Goal: Task Accomplishment & Management: Use online tool/utility

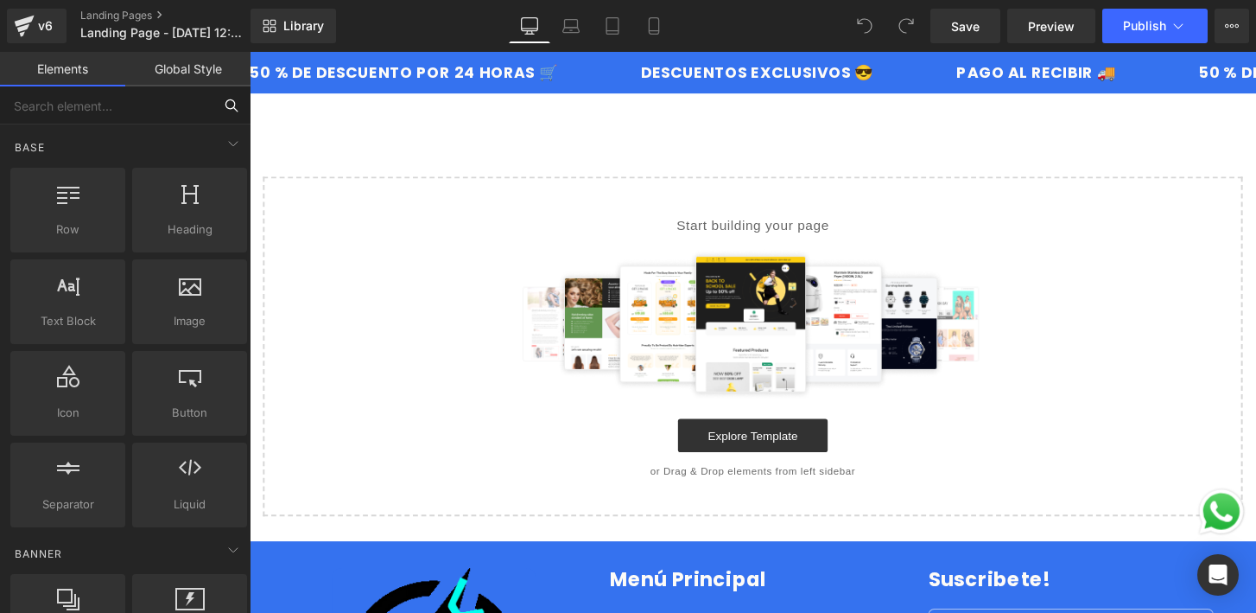
click at [162, 94] on input "text" at bounding box center [106, 105] width 213 height 38
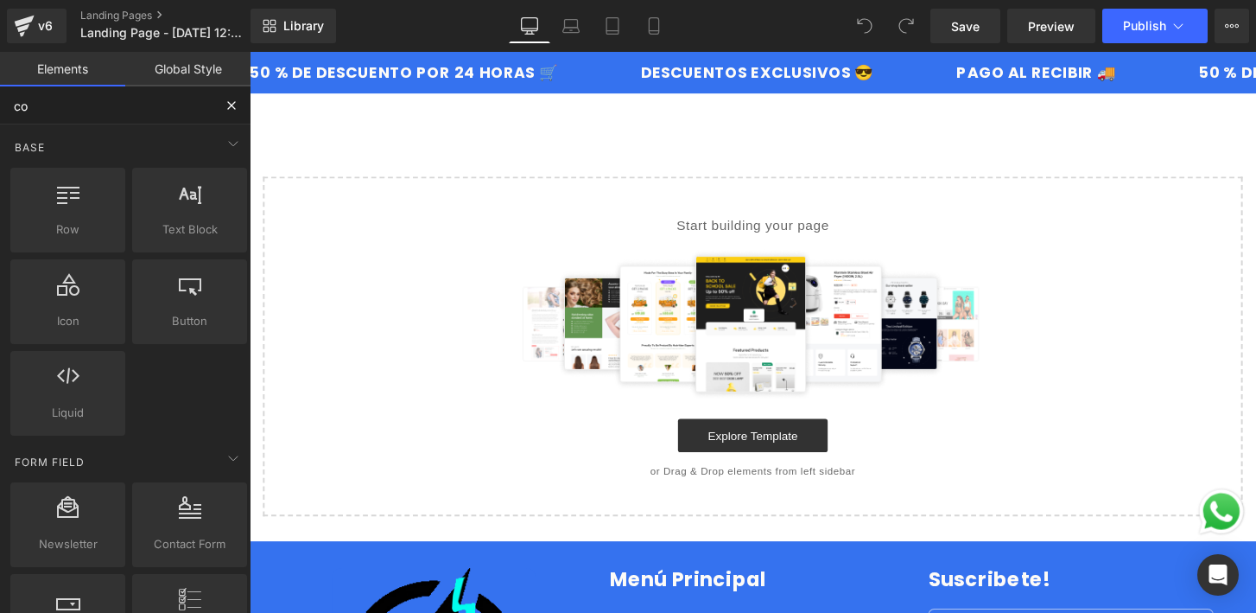
type input "cod"
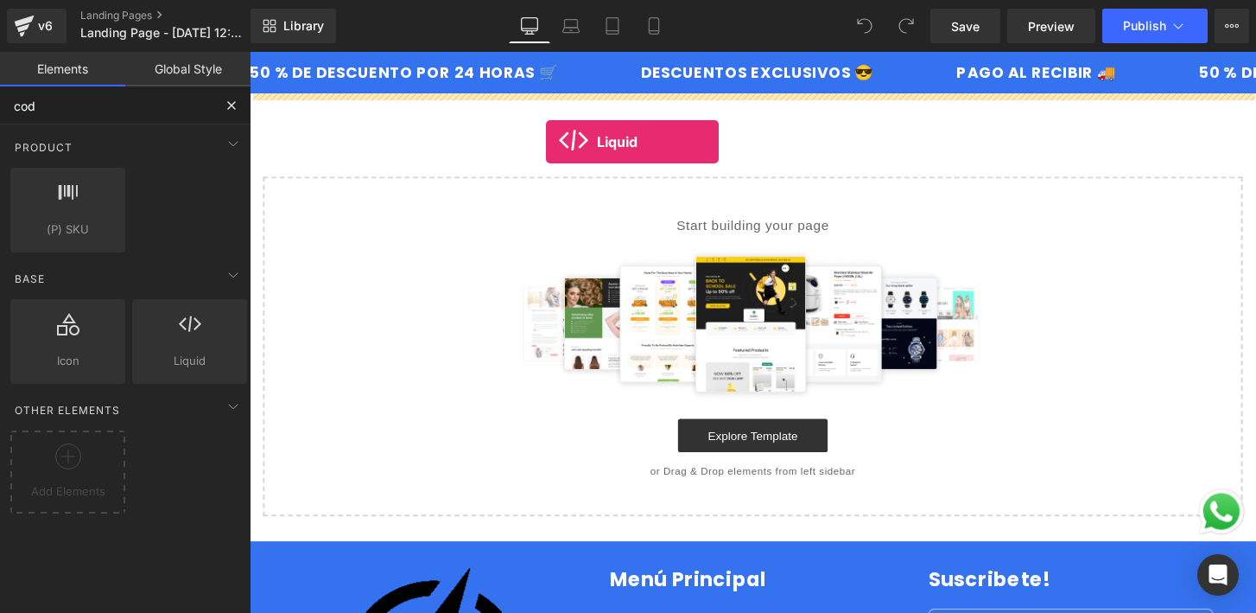
drag, startPoint x: 406, startPoint y: 385, endPoint x: 557, endPoint y: 145, distance: 283.8
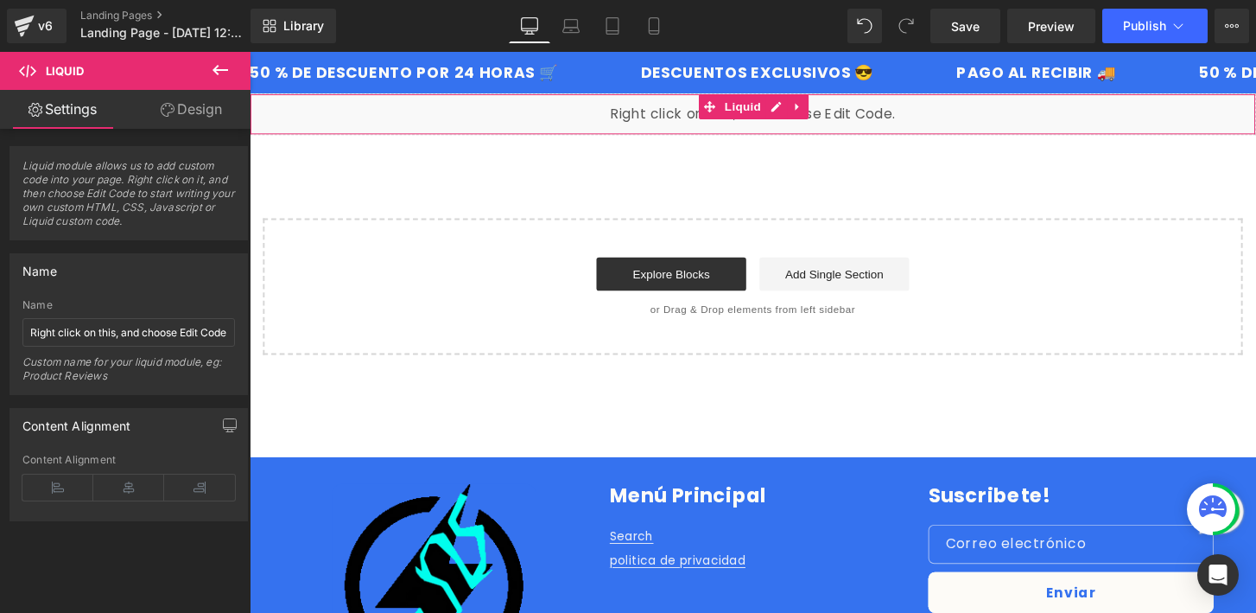
click at [855, 129] on div "Liquid" at bounding box center [772, 116] width 1045 height 43
click at [149, 207] on span "Liquid module allows us to add custom code into your page. Right click on it, a…" at bounding box center [128, 199] width 213 height 80
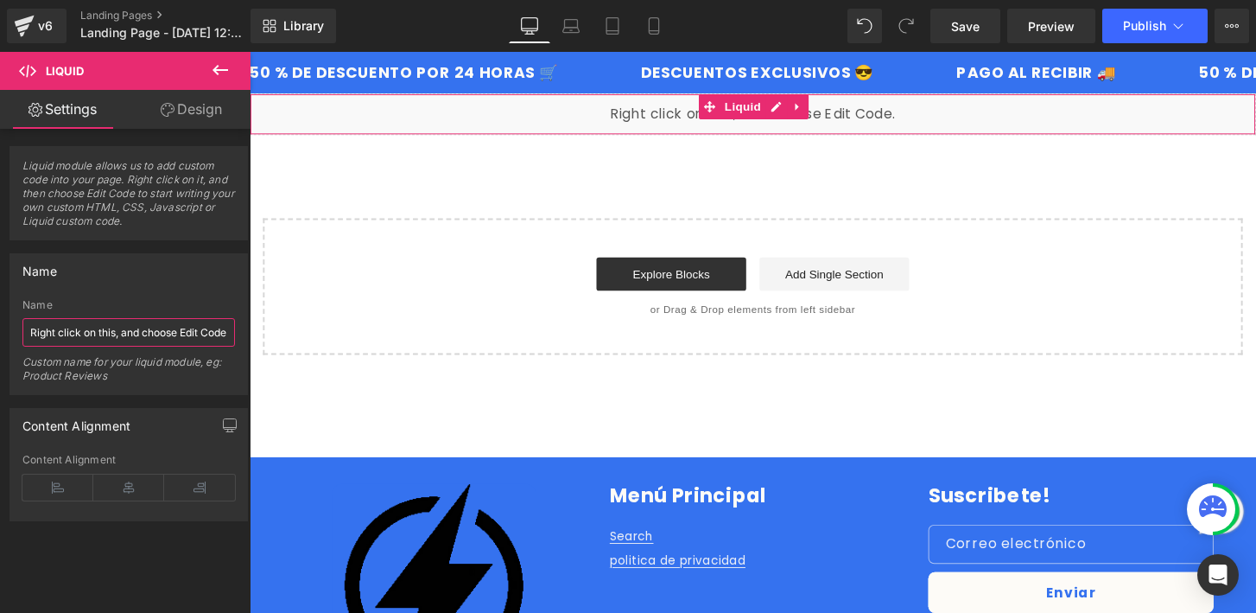
click at [164, 333] on input "Right click on this, and choose Edit Code." at bounding box center [128, 332] width 213 height 29
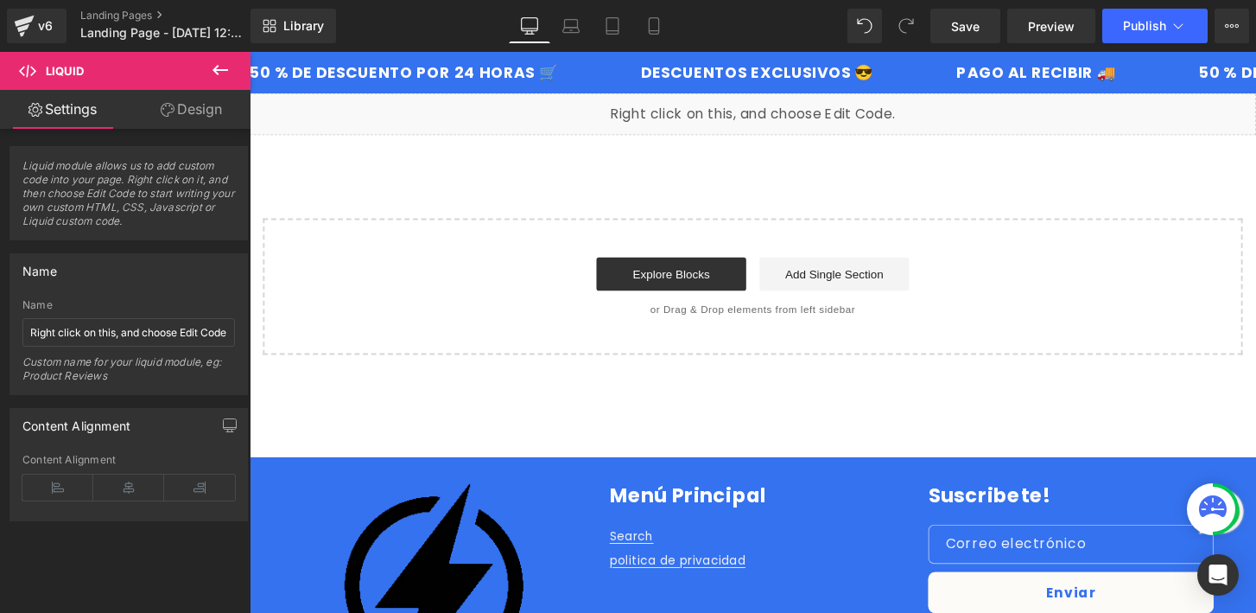
click at [338, 301] on div "Start building your page Explore Blocks Add Single Section or Drag & Drop eleme…" at bounding box center [772, 295] width 1014 height 138
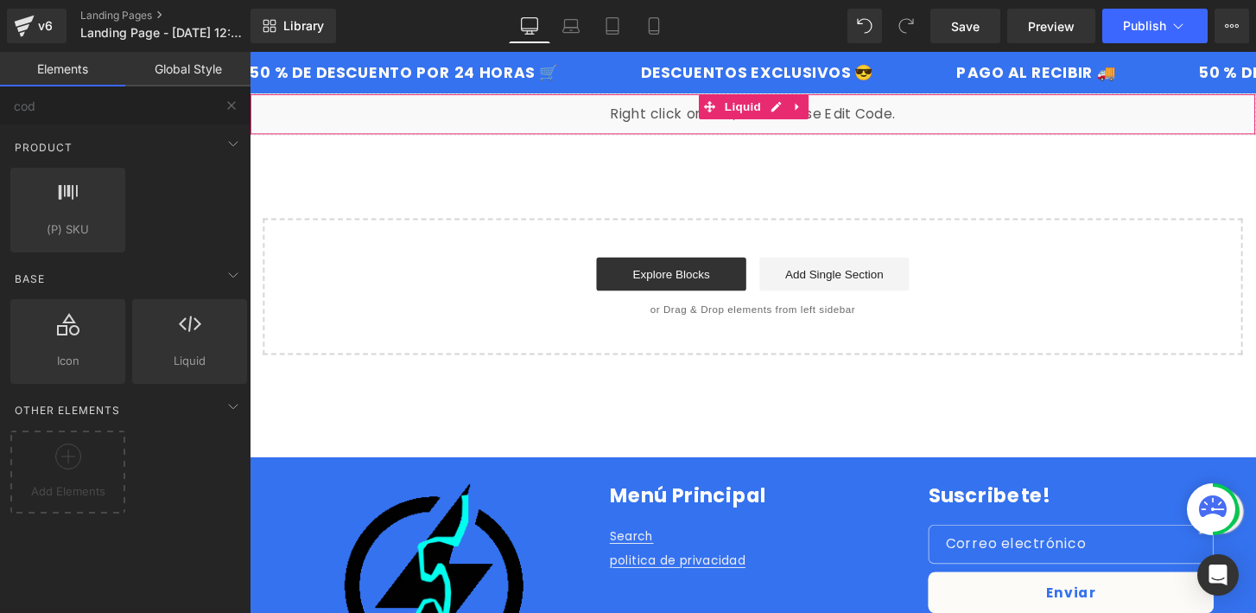
click at [646, 119] on div "Liquid" at bounding box center [772, 116] width 1045 height 43
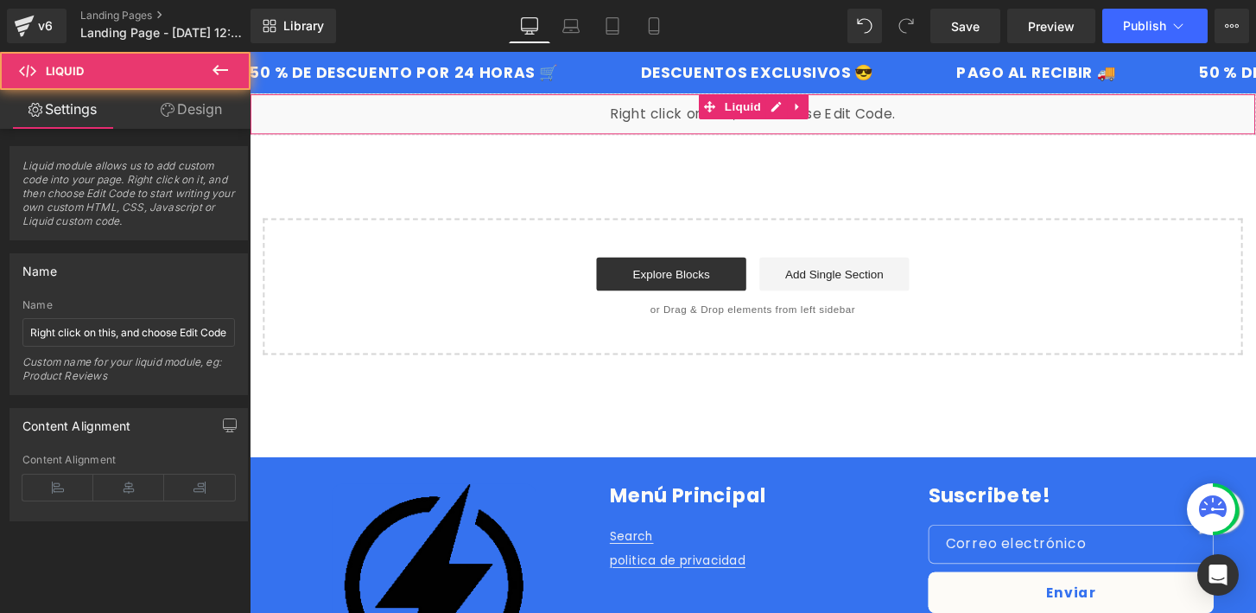
click at [646, 119] on div "Liquid" at bounding box center [772, 116] width 1045 height 43
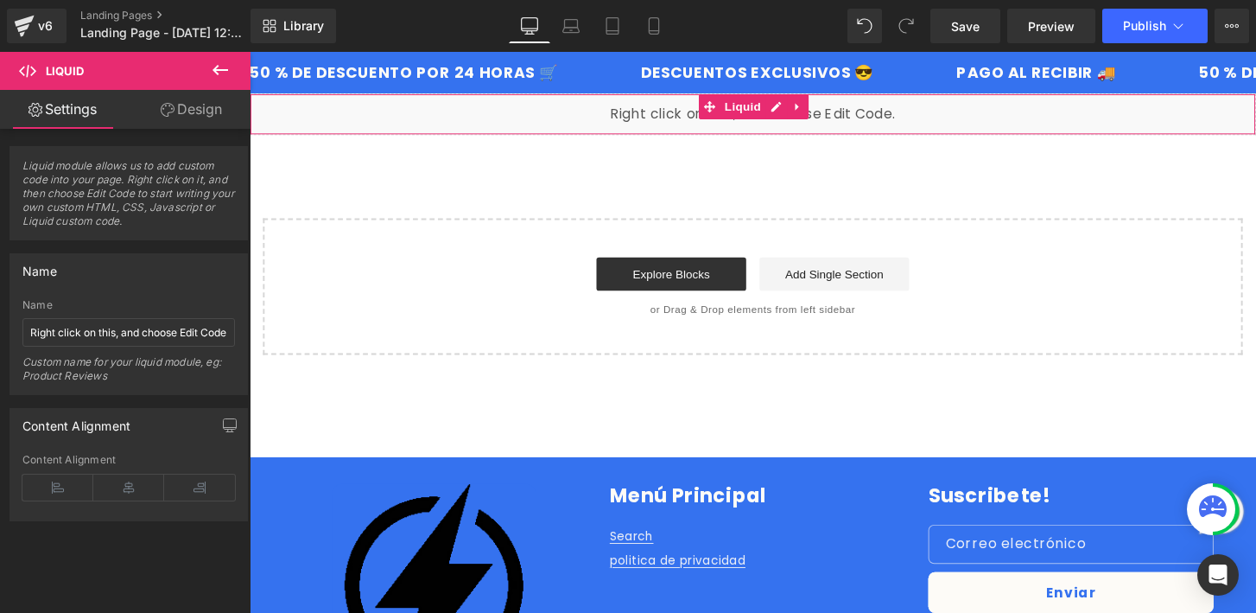
click at [175, 124] on link "Design" at bounding box center [191, 109] width 125 height 39
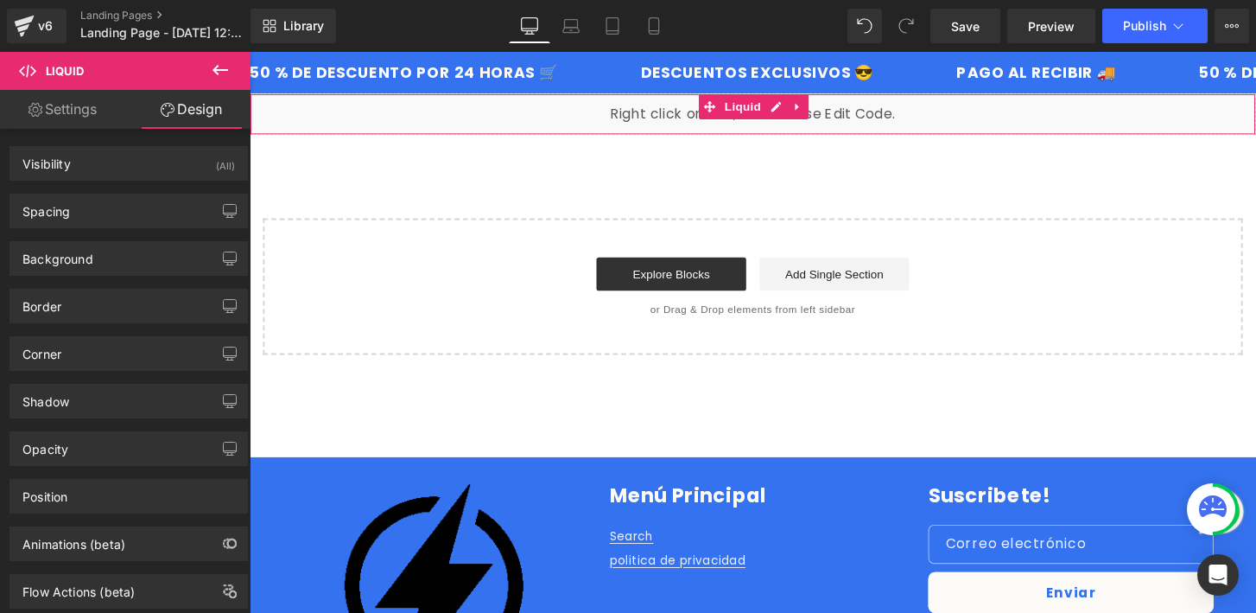
click at [73, 120] on link "Settings" at bounding box center [62, 109] width 125 height 39
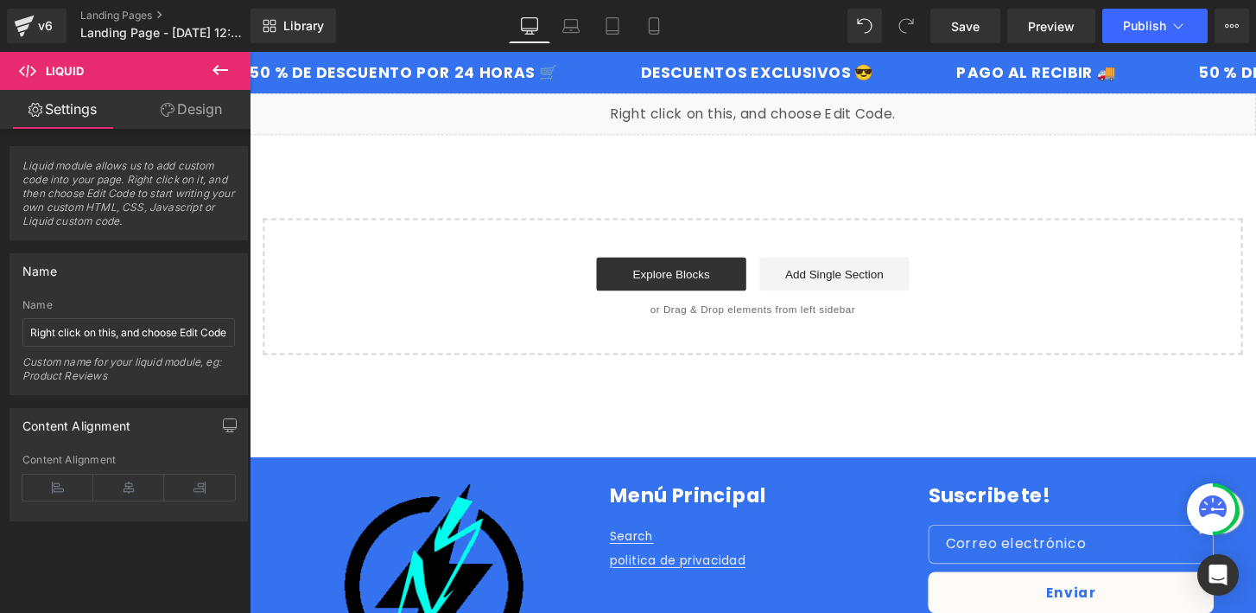
click at [56, 79] on span "Liquid" at bounding box center [103, 71] width 173 height 38
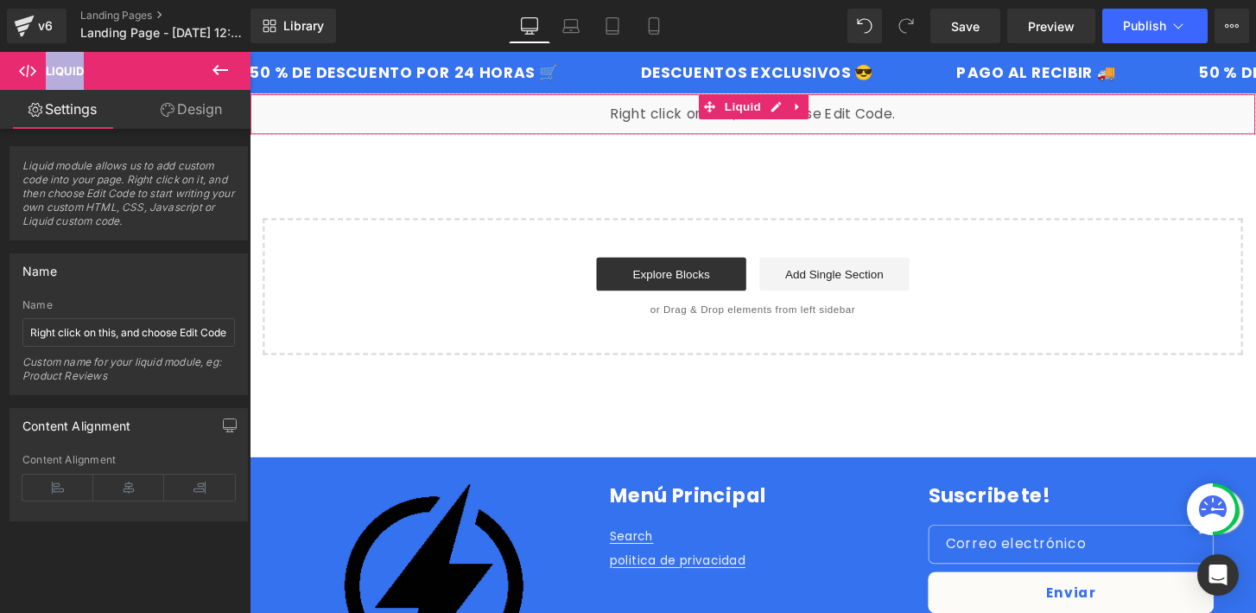
click at [212, 105] on link "Design" at bounding box center [191, 109] width 125 height 39
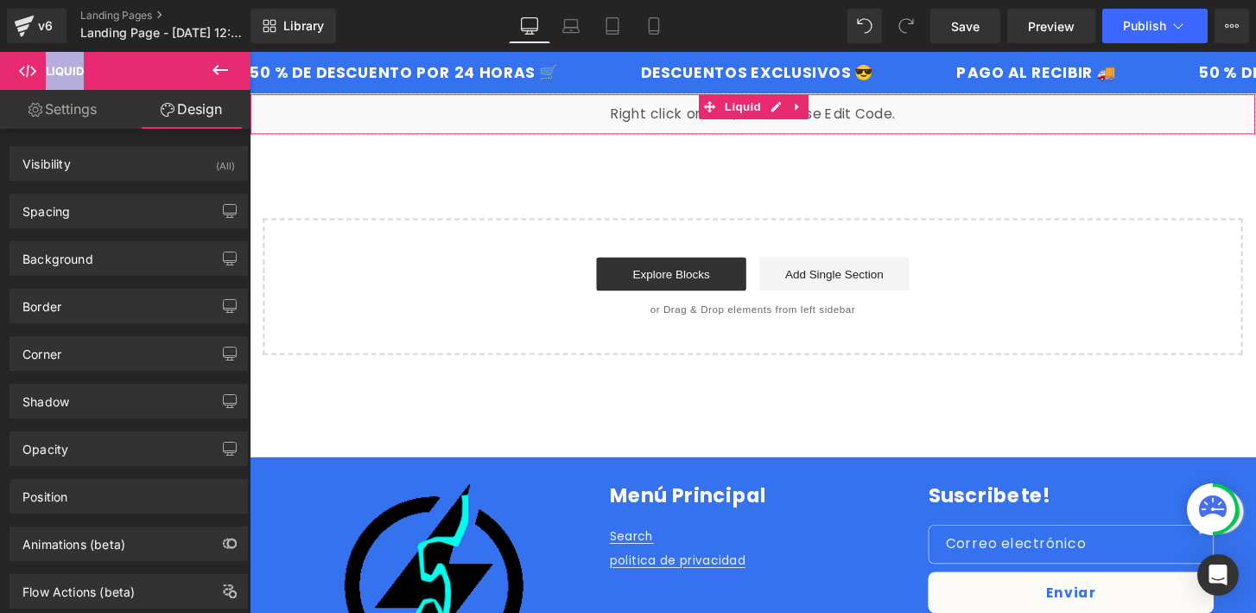
click at [91, 109] on link "Settings" at bounding box center [62, 109] width 125 height 39
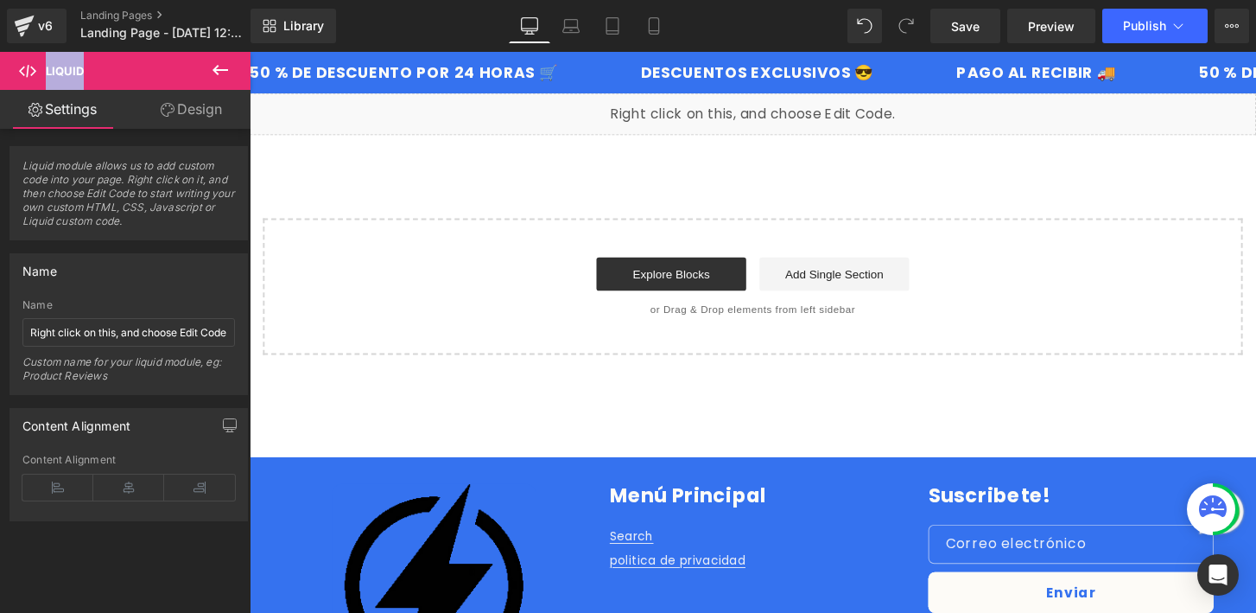
click at [36, 77] on span "Liquid" at bounding box center [103, 71] width 173 height 38
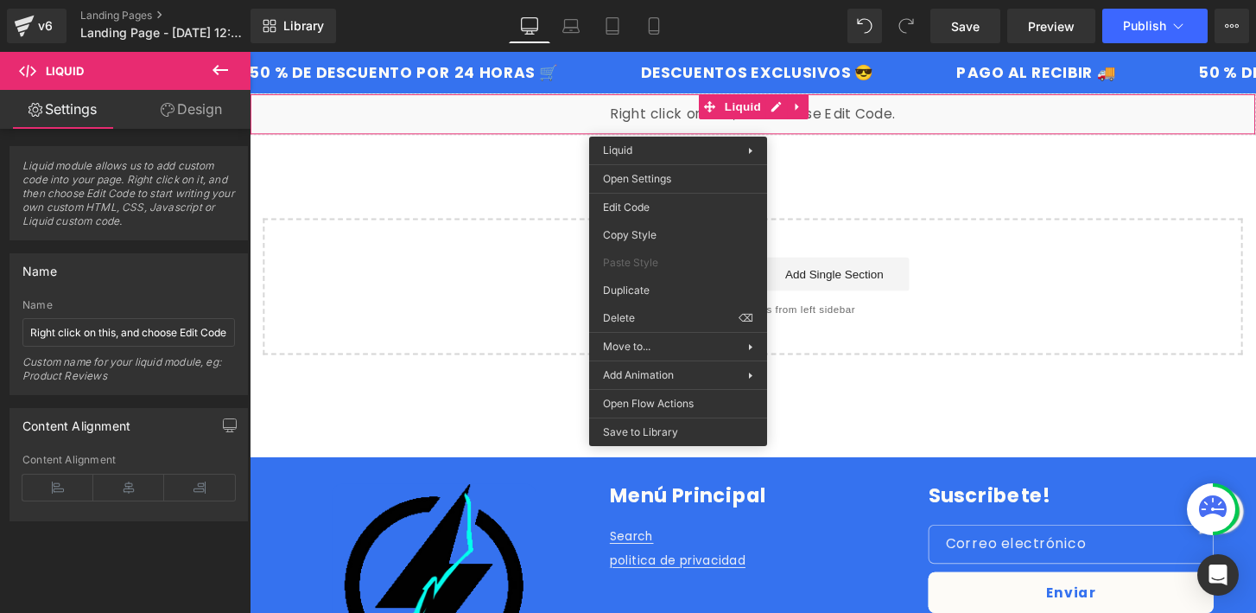
click at [542, 209] on div "Liquid Select your layout" at bounding box center [772, 230] width 1045 height 271
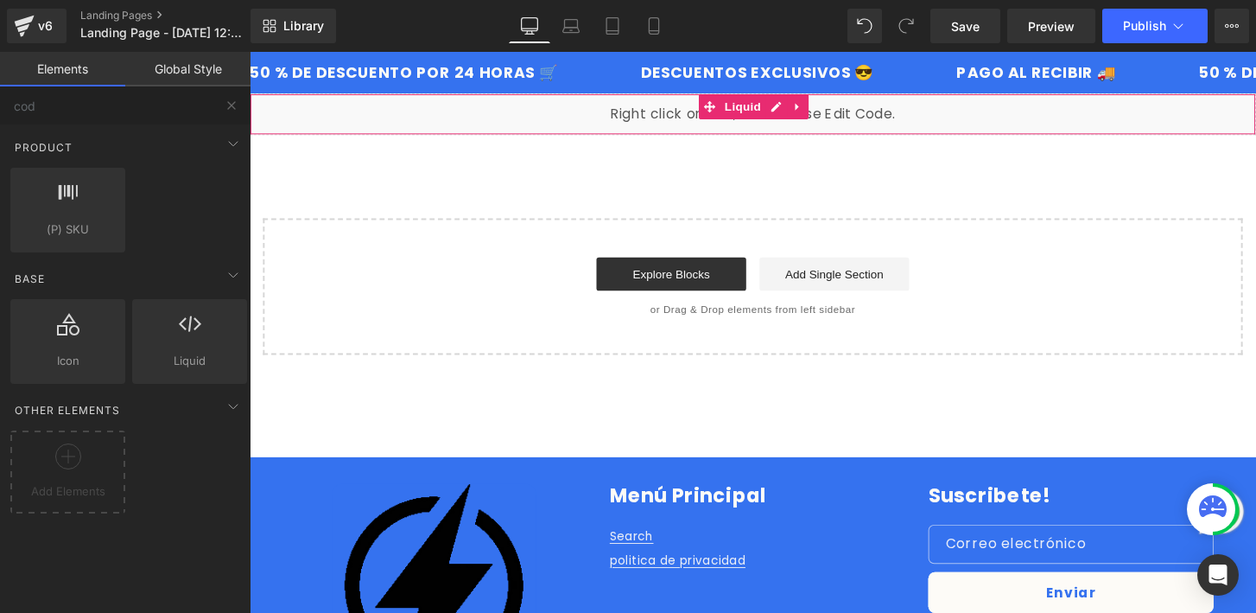
click at [709, 121] on div "Liquid" at bounding box center [772, 116] width 1045 height 43
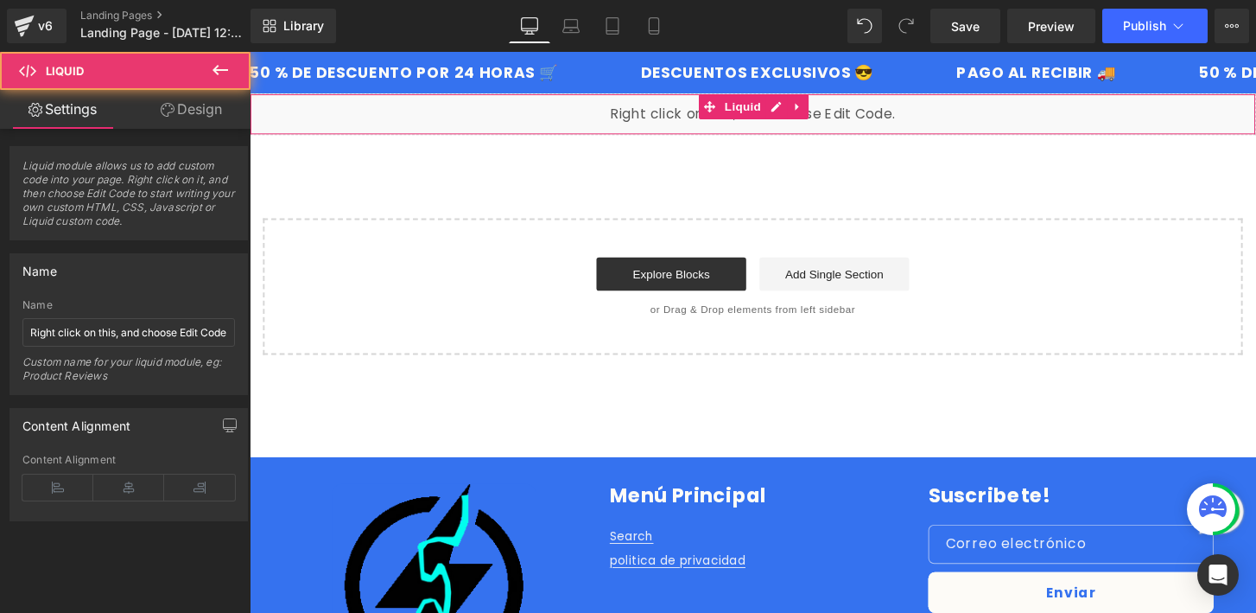
click at [694, 117] on div "Liquid" at bounding box center [772, 116] width 1045 height 43
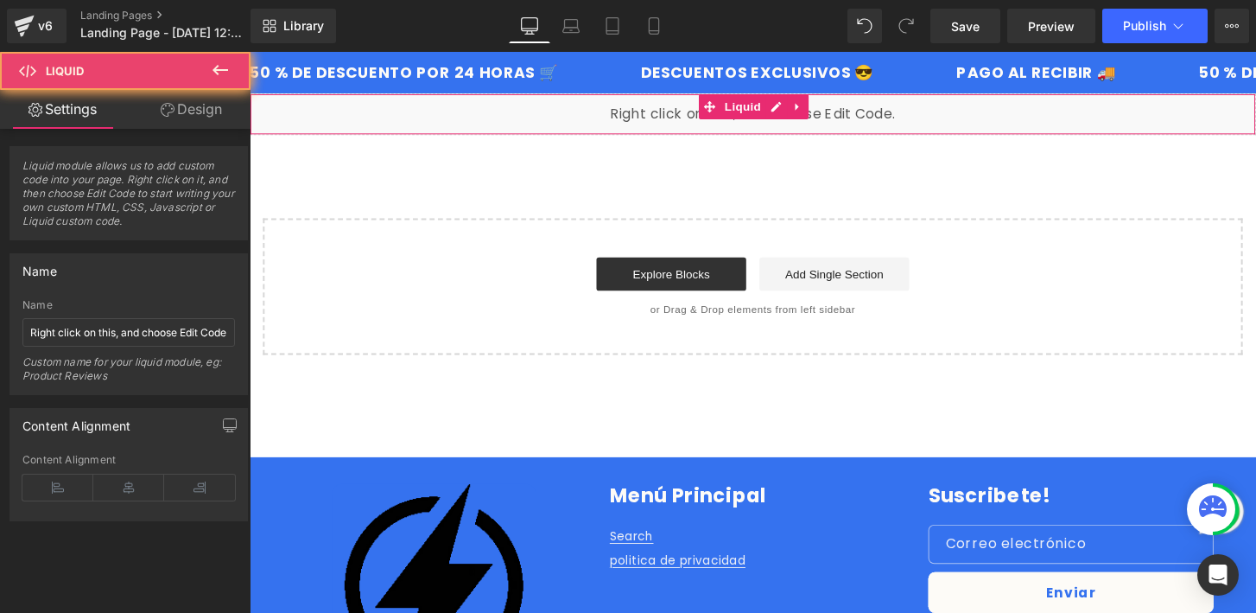
click at [694, 117] on div "Liquid" at bounding box center [772, 116] width 1045 height 43
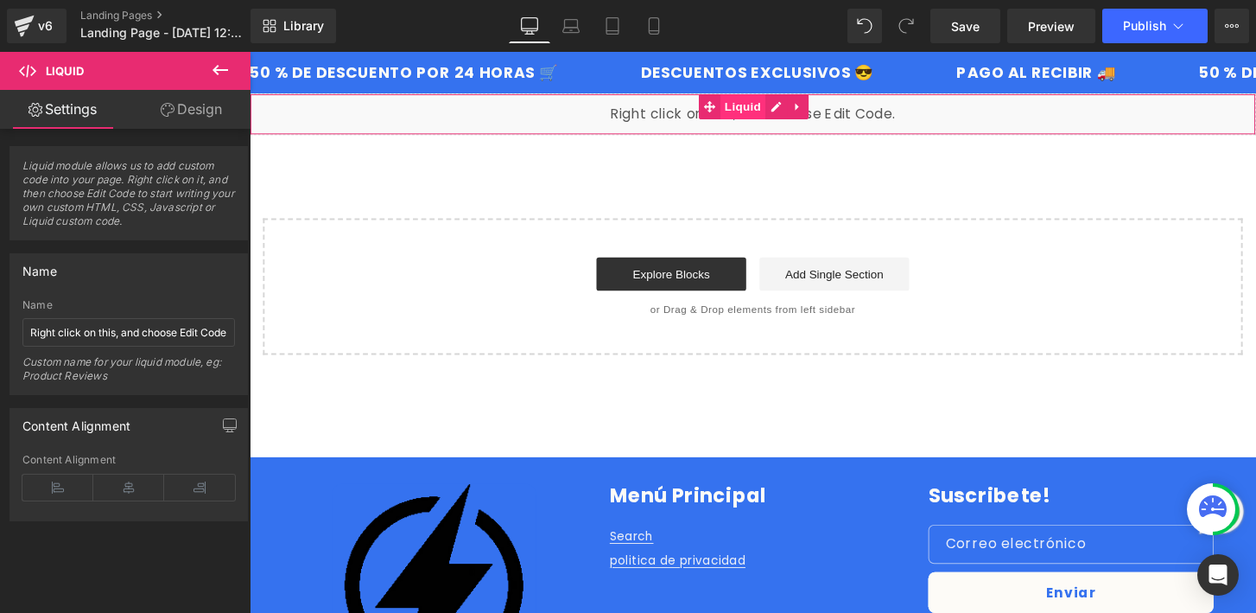
click at [768, 105] on span "Liquid" at bounding box center [762, 109] width 47 height 26
click at [198, 209] on span "Liquid module allows us to add custom code into your page. Right click on it, a…" at bounding box center [128, 199] width 213 height 80
click at [216, 197] on span "Liquid module allows us to add custom code into your page. Right click on it, a…" at bounding box center [128, 199] width 213 height 80
click at [651, 110] on div "Liquid" at bounding box center [772, 116] width 1045 height 43
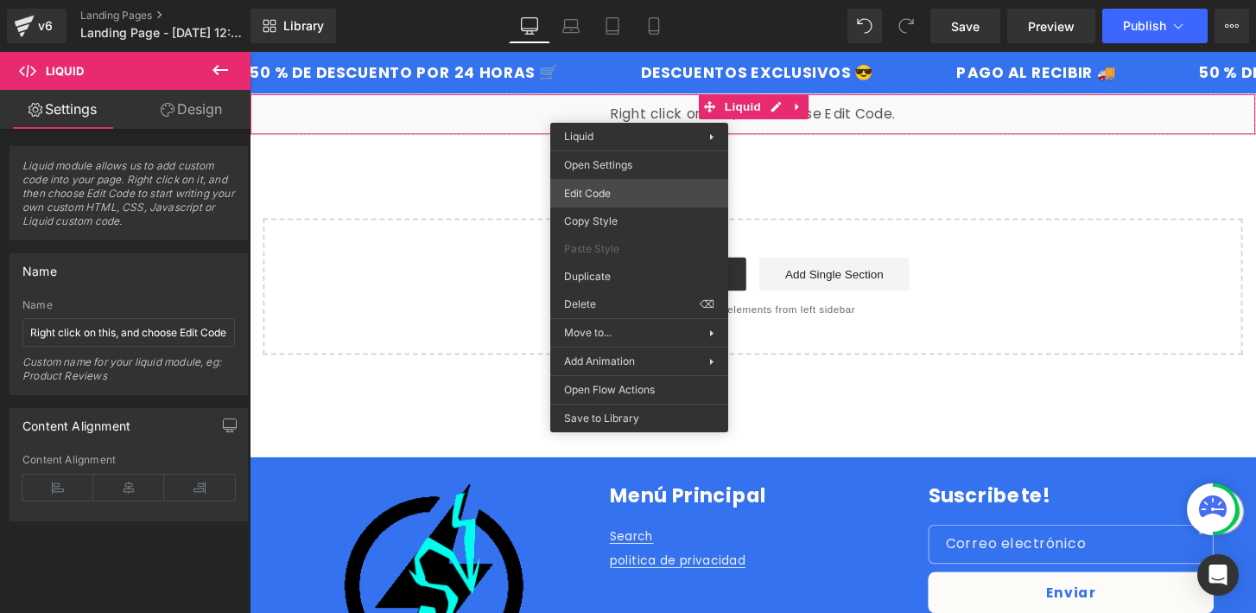
click at [686, 0] on div "Liquid You are previewing how the will restyle your page. You can not edit Elem…" at bounding box center [628, 0] width 1256 height 0
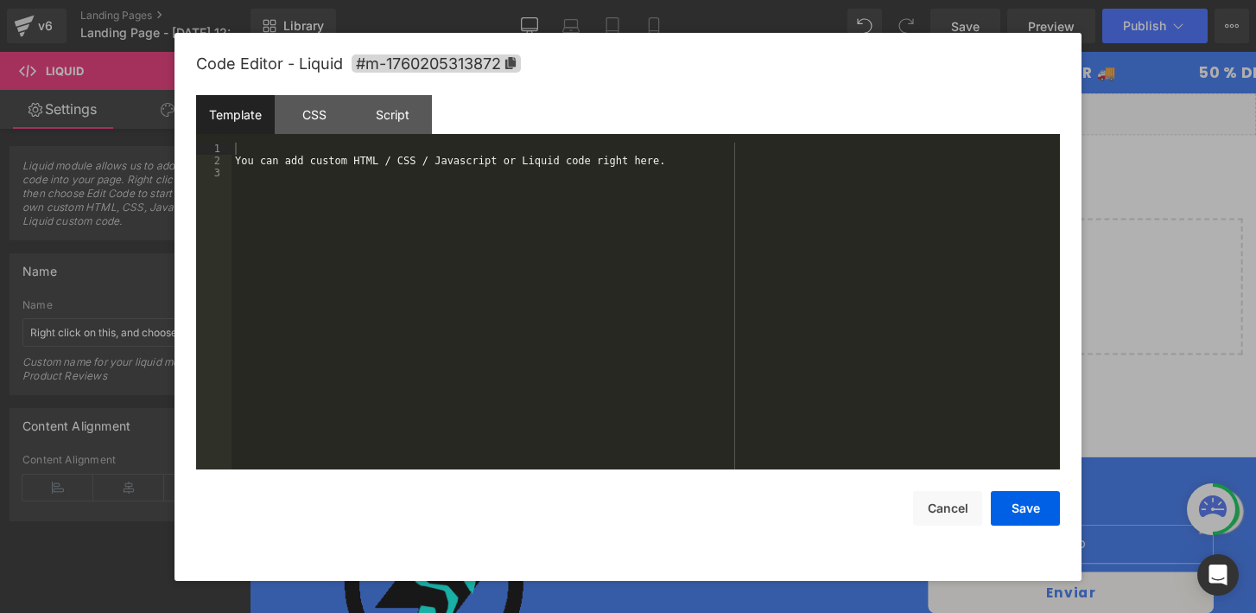
click at [535, 191] on div "You can add custom HTML / CSS / Javascript or Liquid code right here." at bounding box center [646, 318] width 828 height 351
click at [542, 168] on div "You can add custom HTML / CSS / Javascript or Liquid code right here." at bounding box center [646, 318] width 828 height 351
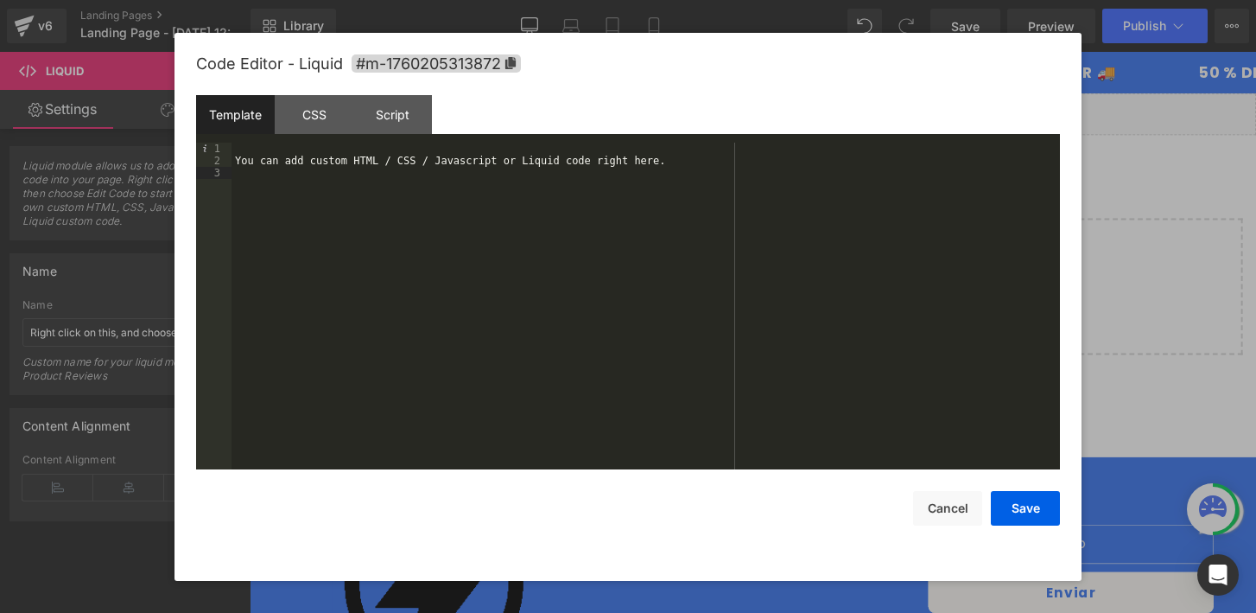
click at [542, 168] on div "You can add custom HTML / CSS / Javascript or Liquid code right here." at bounding box center [646, 318] width 828 height 351
click at [547, 160] on div "You can add custom HTML / CSS / Javascript or Liquid code right here." at bounding box center [646, 318] width 828 height 351
click at [549, 156] on div "You can add custom HTML / CSS / Javascript or Liquid code right here." at bounding box center [646, 318] width 828 height 351
click at [554, 149] on div "You can add custom HTML / CSS / Javascript or Liquid code right here." at bounding box center [646, 318] width 828 height 351
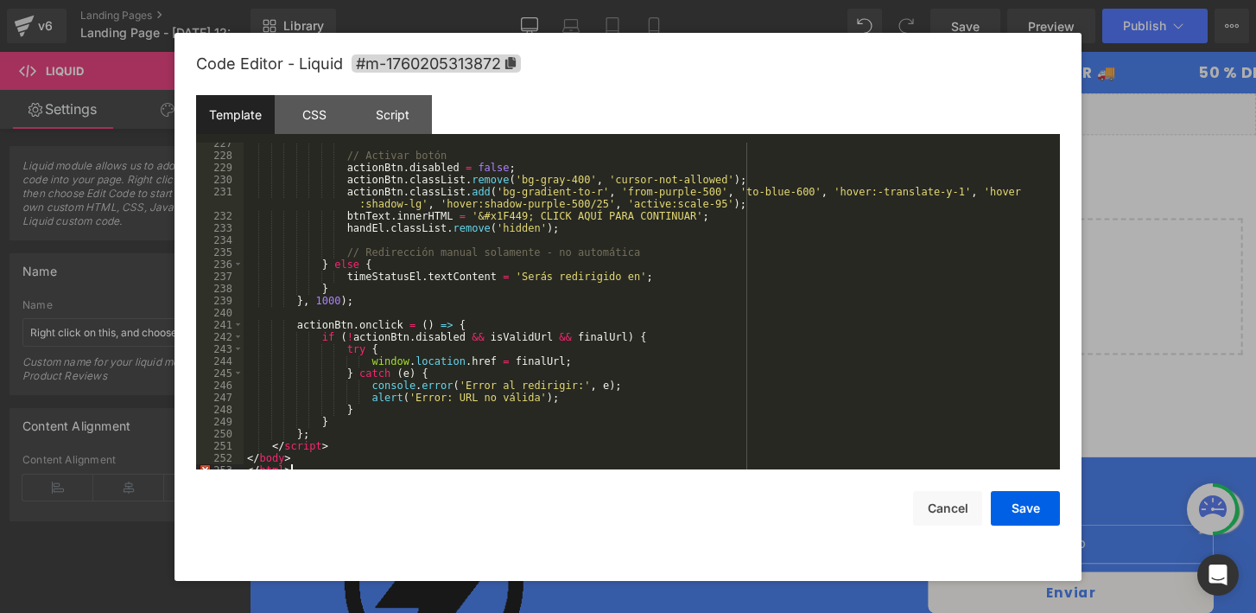
scroll to position [2842, 0]
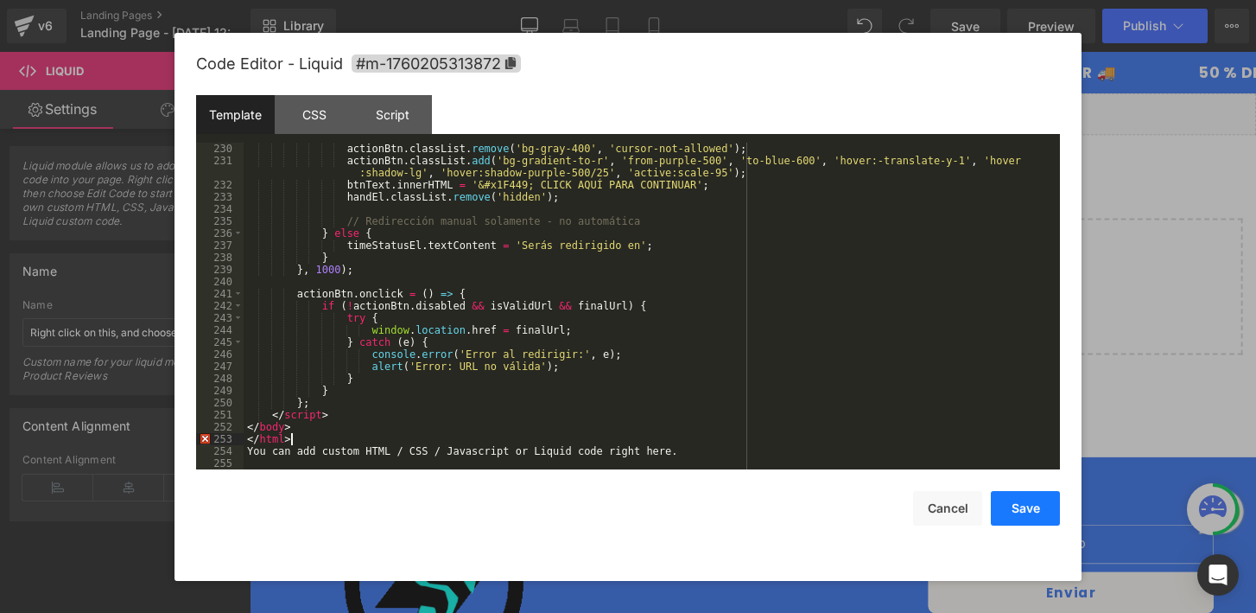
click at [1039, 511] on button "Save" at bounding box center [1025, 508] width 69 height 35
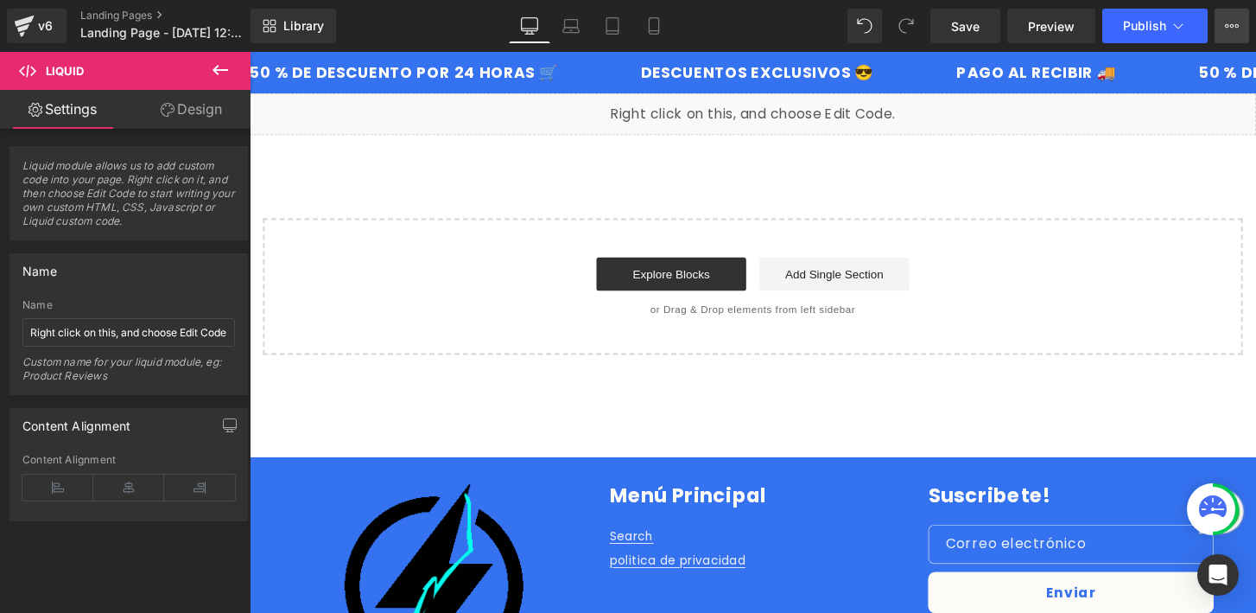
click at [1216, 26] on button "View Live Page View with current Template Save Template to Library Schedule Pub…" at bounding box center [1232, 26] width 35 height 35
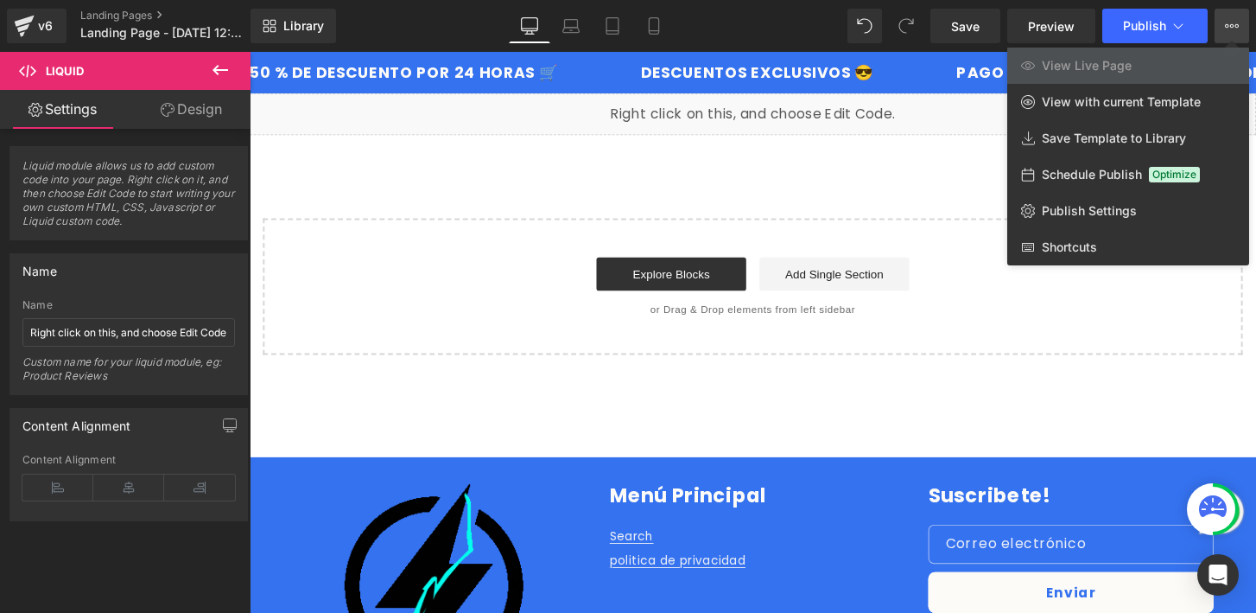
click at [1216, 26] on button "View Live Page View with current Template Save Template to Library Schedule Pub…" at bounding box center [1232, 26] width 35 height 35
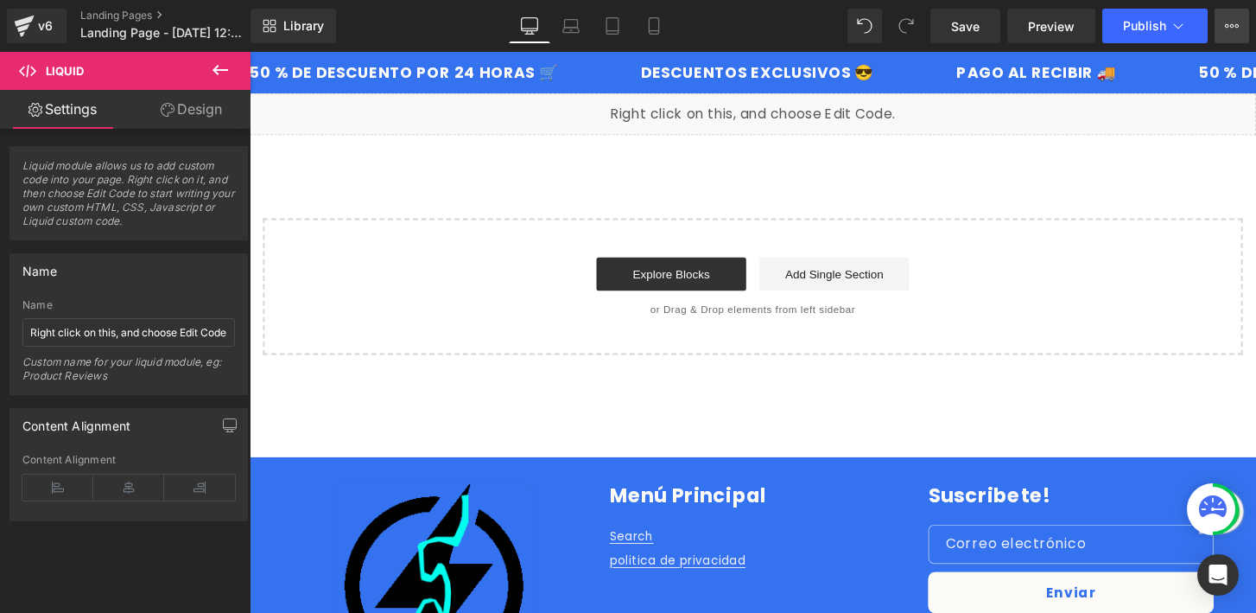
click at [1243, 33] on button "View Live Page View with current Template Save Template to Library Schedule Pub…" at bounding box center [1232, 26] width 35 height 35
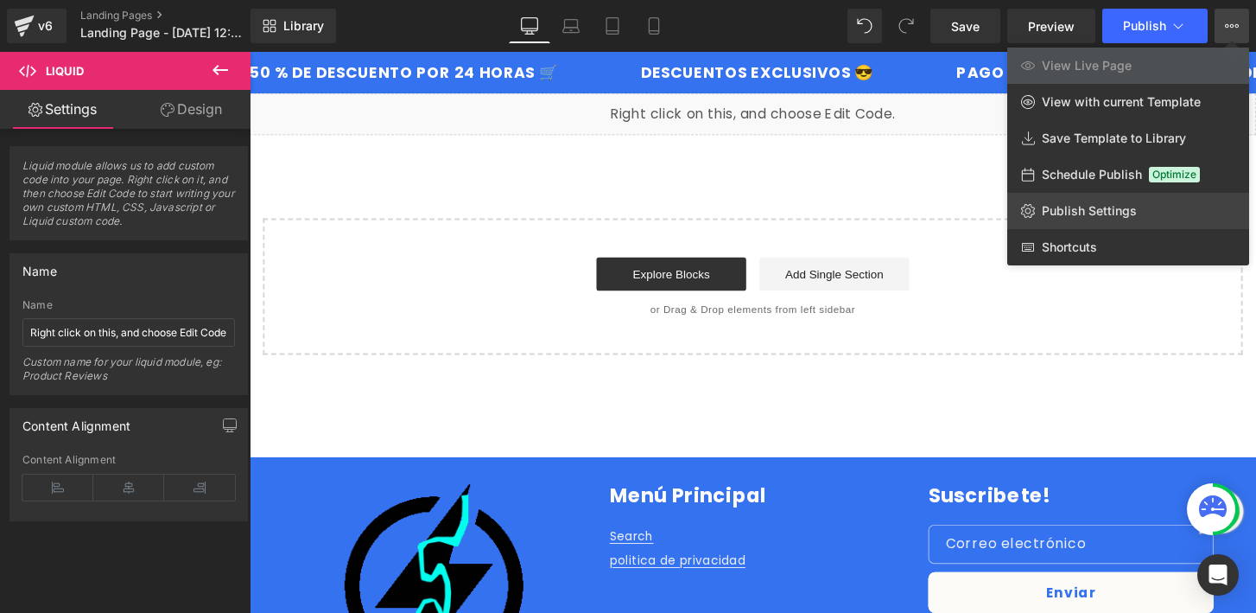
click at [1164, 222] on link "Publish Settings" at bounding box center [1128, 211] width 242 height 36
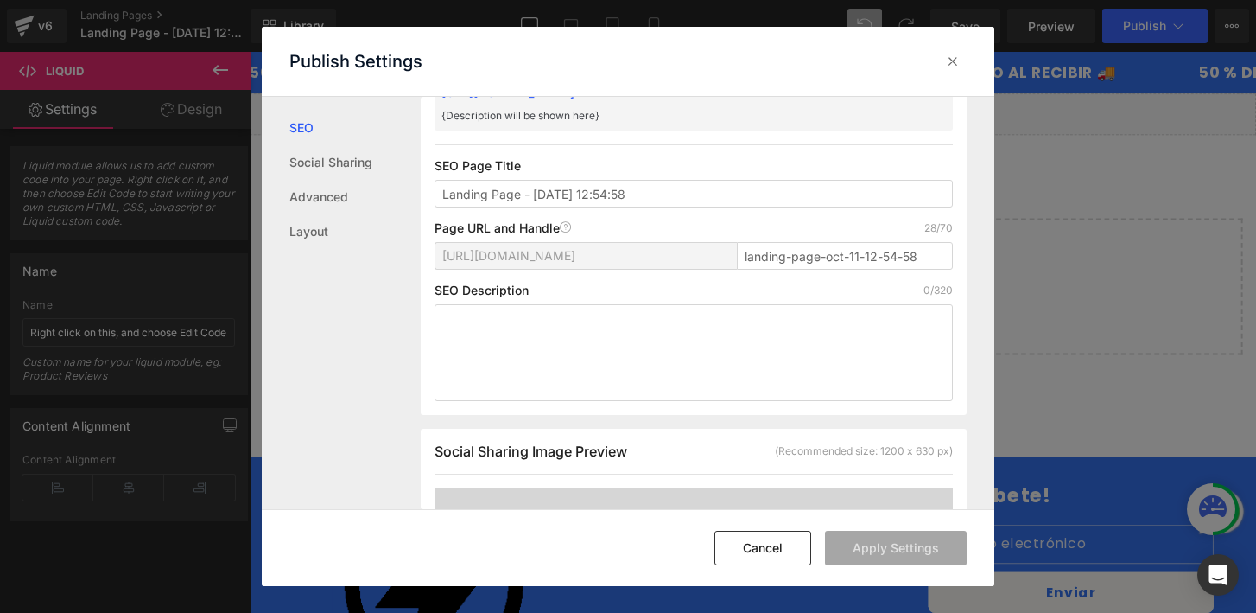
scroll to position [125, 0]
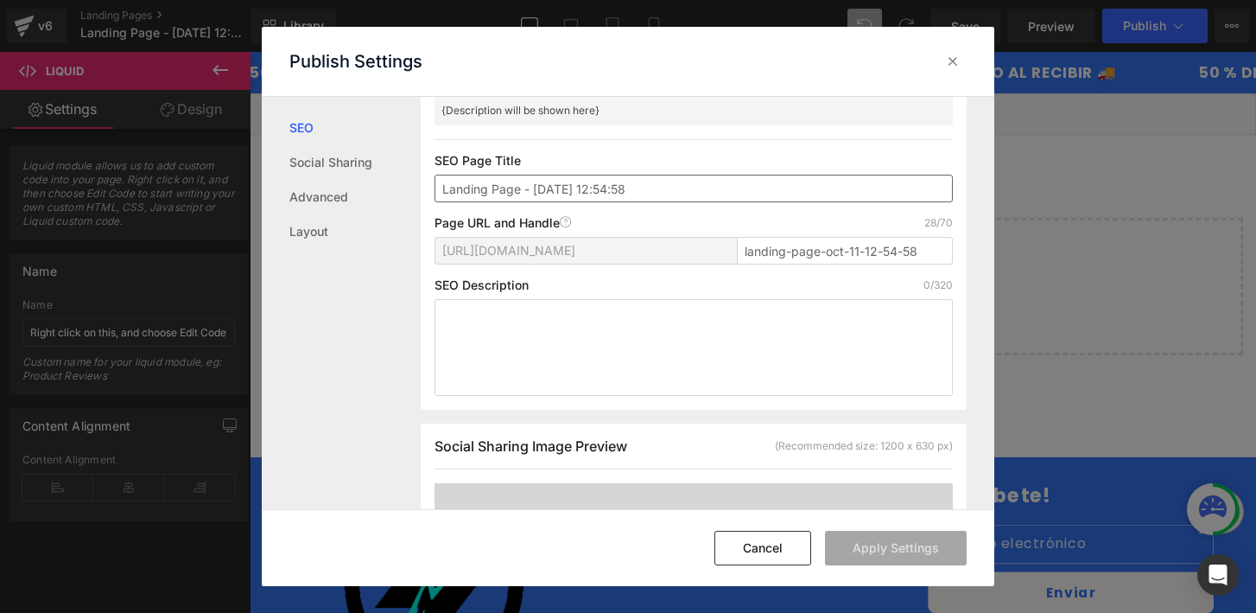
click at [689, 199] on input "Landing Page - [DATE] 12:54:58" at bounding box center [694, 189] width 518 height 28
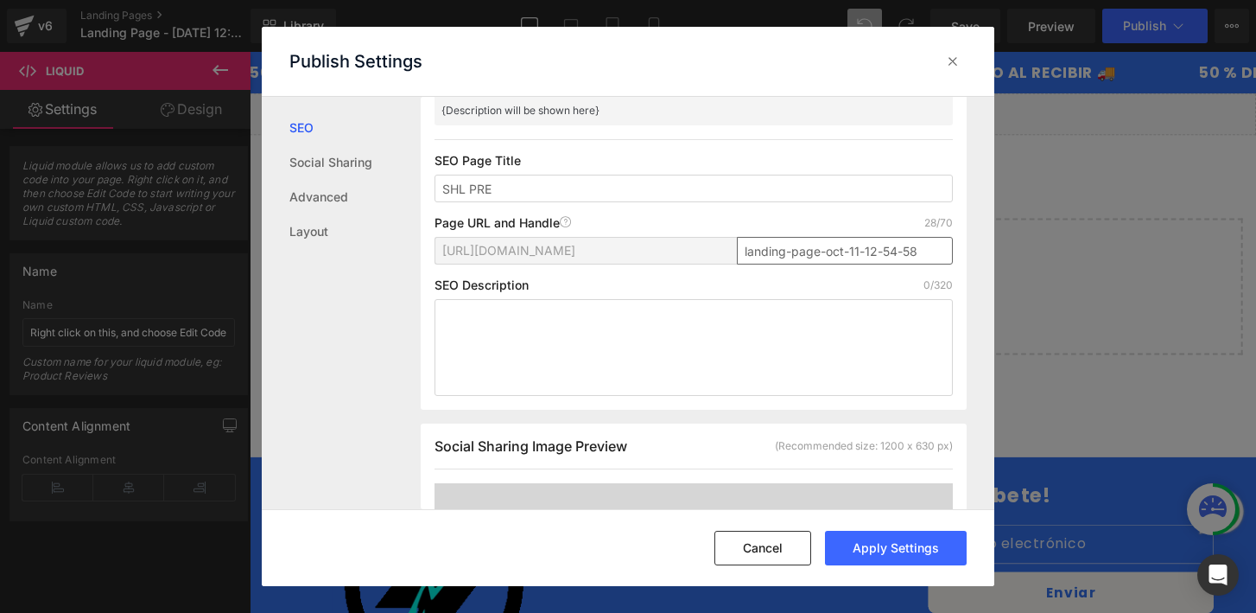
type input "SHL PRE"
click at [749, 237] on input "landing-page-oct-11-12-54-58" at bounding box center [845, 251] width 216 height 28
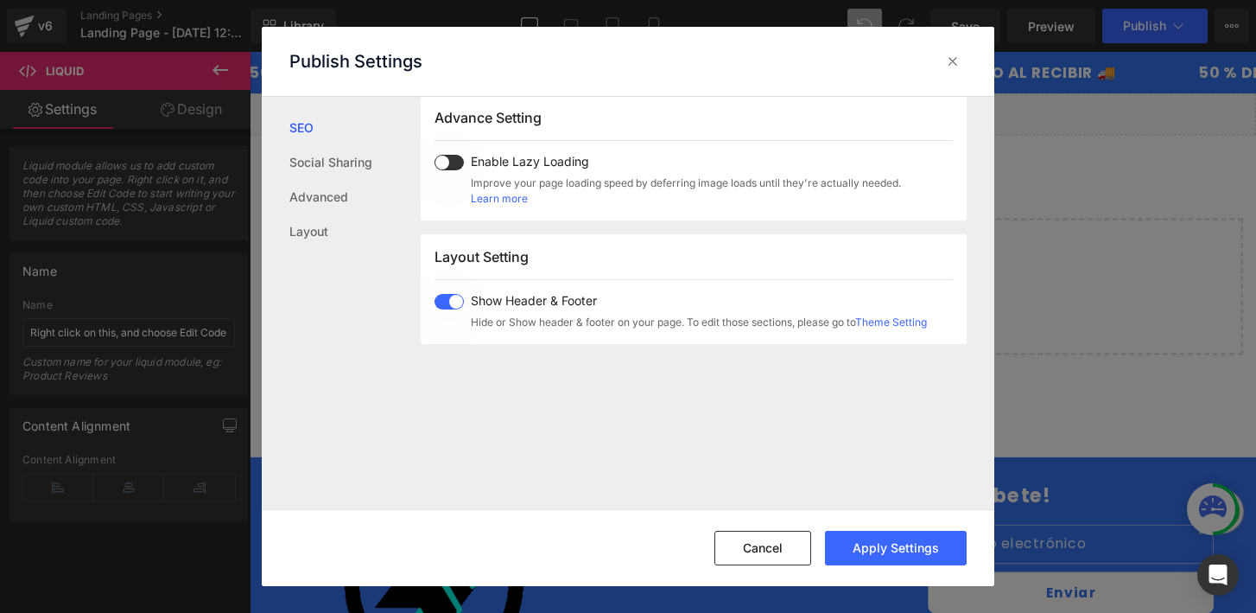
scroll to position [892, 0]
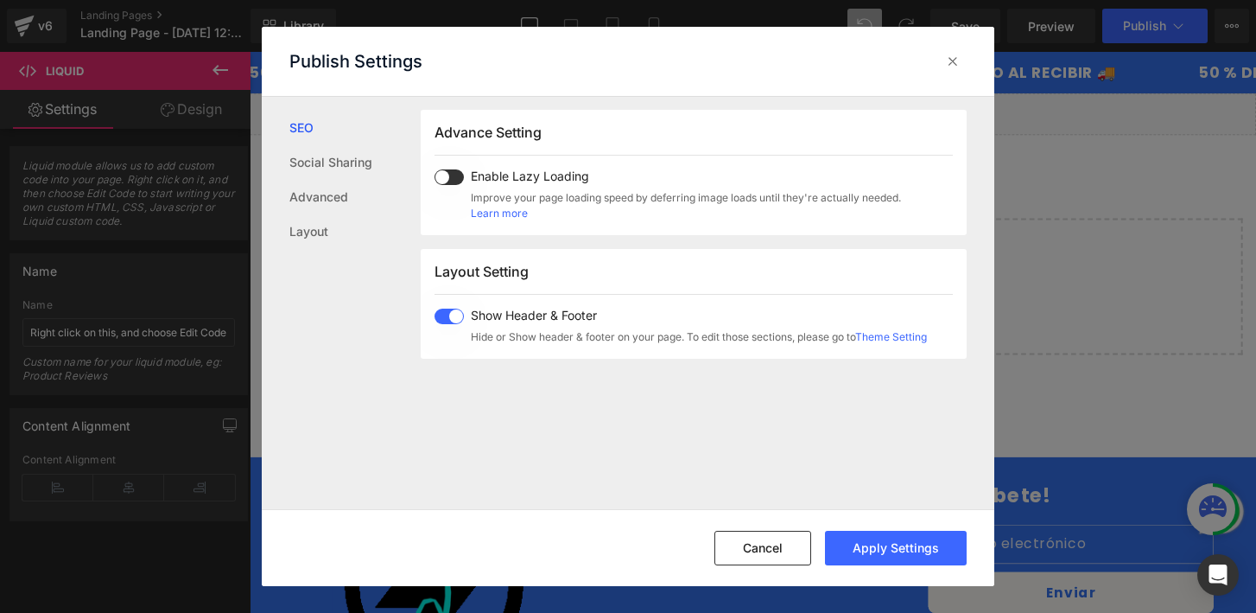
click at [455, 313] on span at bounding box center [449, 316] width 29 height 16
click at [882, 547] on button "Apply Settings" at bounding box center [896, 547] width 142 height 35
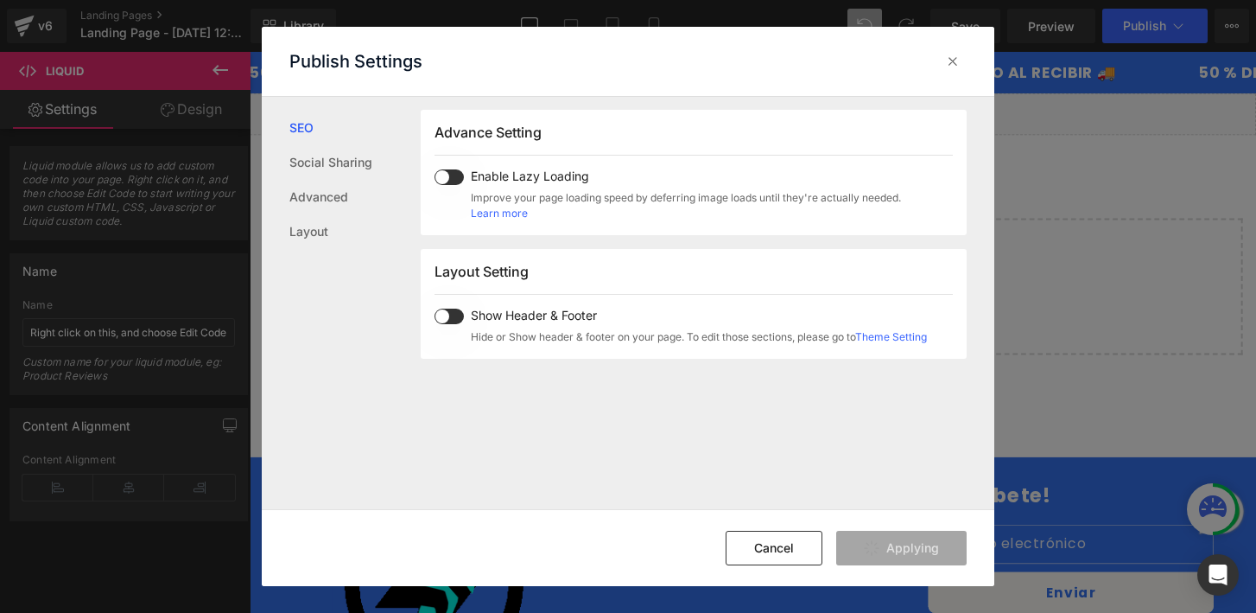
type input "shloferta1"
click at [949, 50] on div at bounding box center [953, 62] width 28 height 28
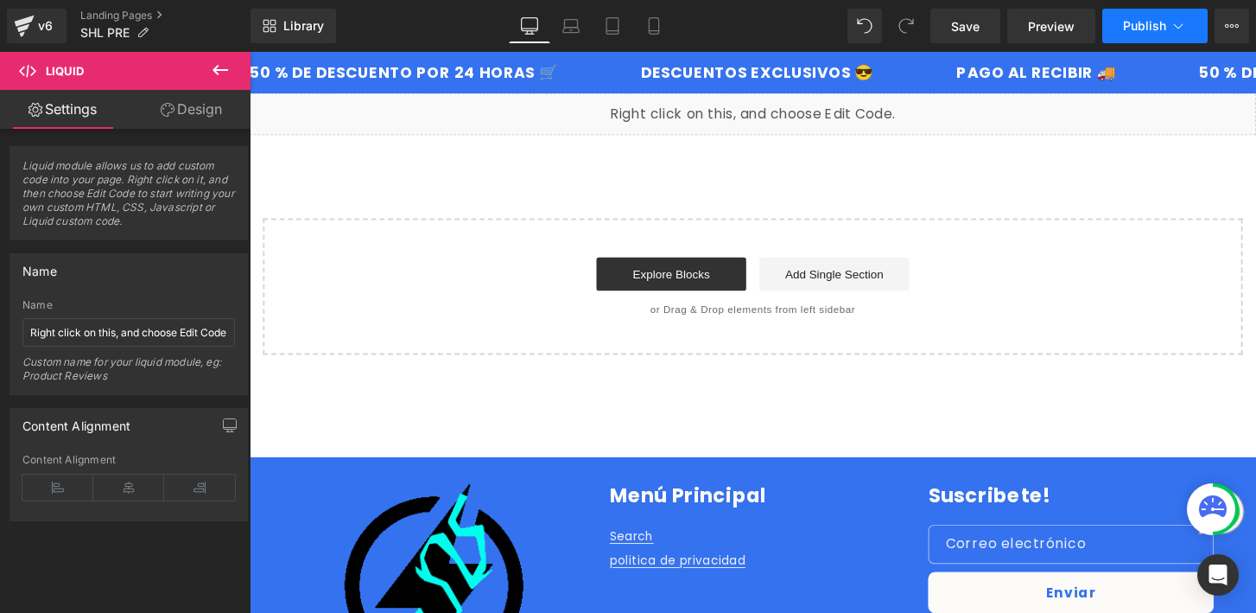
click at [1149, 26] on span "Publish" at bounding box center [1144, 26] width 43 height 14
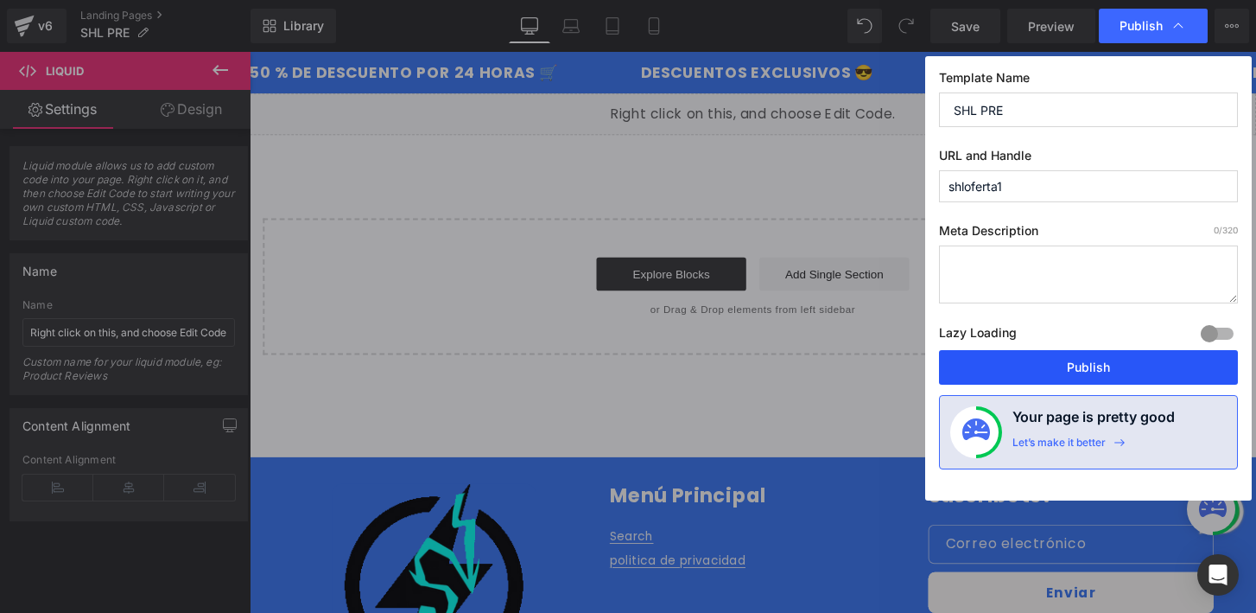
click at [1120, 359] on button "Publish" at bounding box center [1088, 367] width 299 height 35
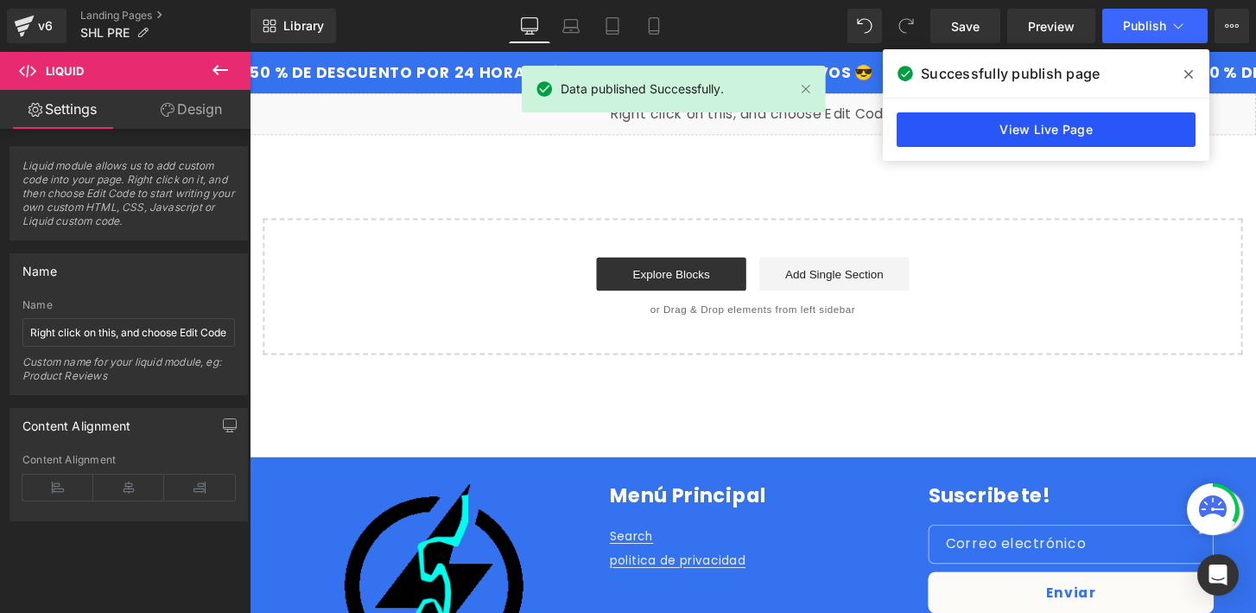
click at [1069, 128] on link "View Live Page" at bounding box center [1046, 129] width 299 height 35
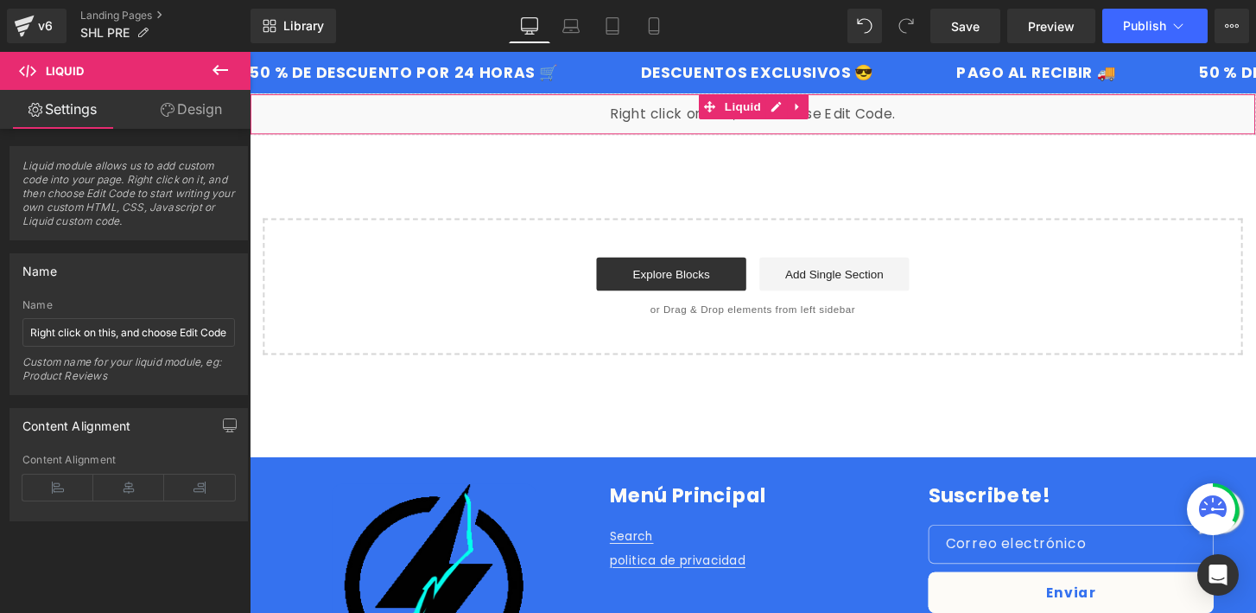
click at [665, 115] on div "Liquid" at bounding box center [772, 116] width 1045 height 43
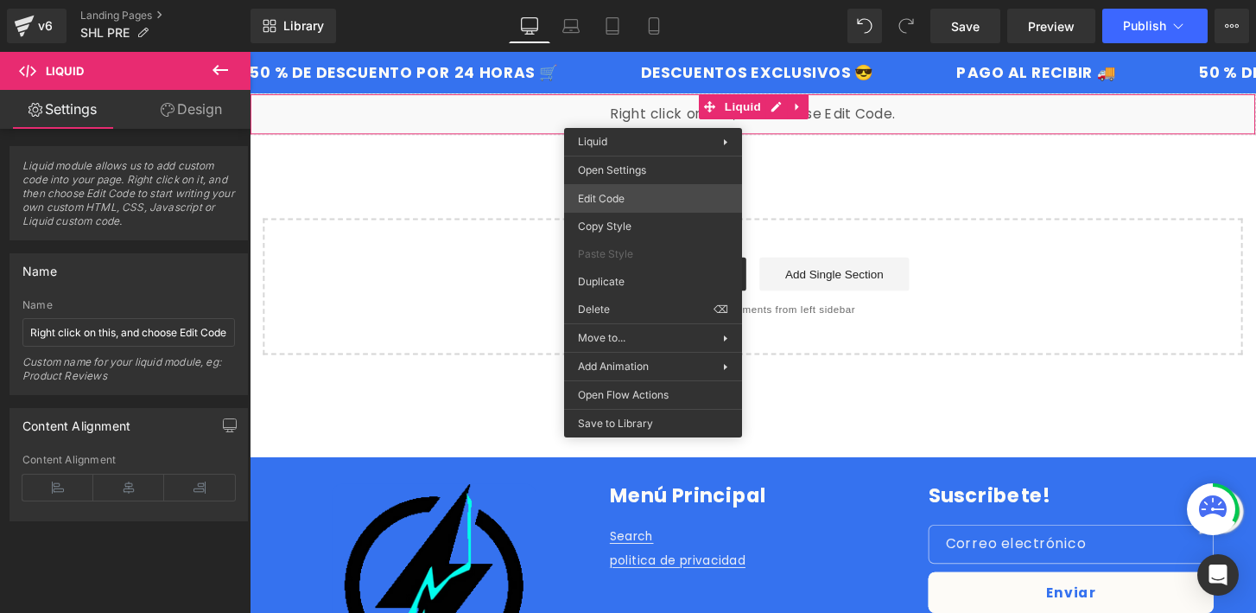
click at [676, 0] on div "Liquid You are previewing how the will restyle your page. You can not edit Elem…" at bounding box center [628, 0] width 1256 height 0
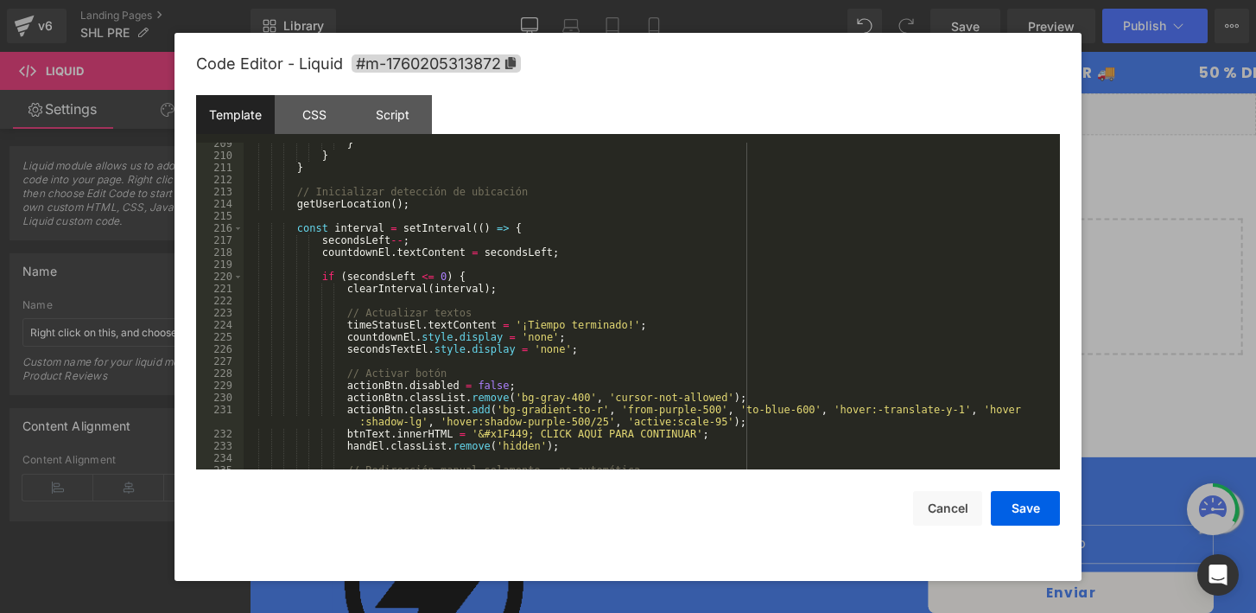
scroll to position [2842, 0]
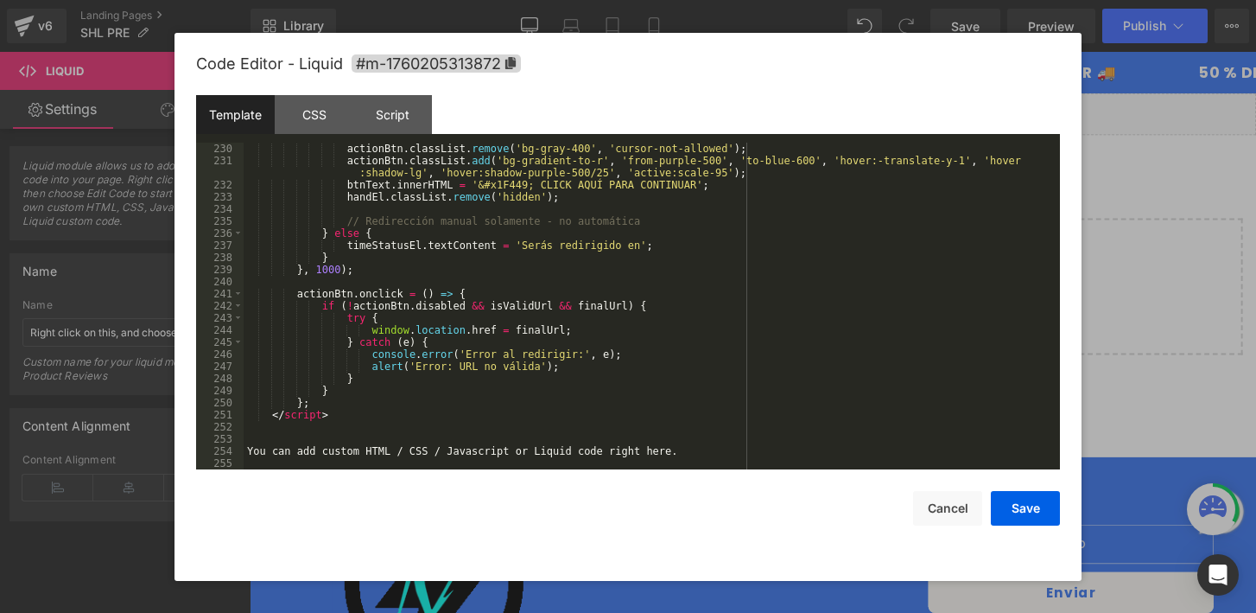
click at [628, 445] on div "actionBtn . classList . remove ( 'bg-gray-400' , 'cursor-not-allowed' ) ; actio…" at bounding box center [648, 318] width 809 height 351
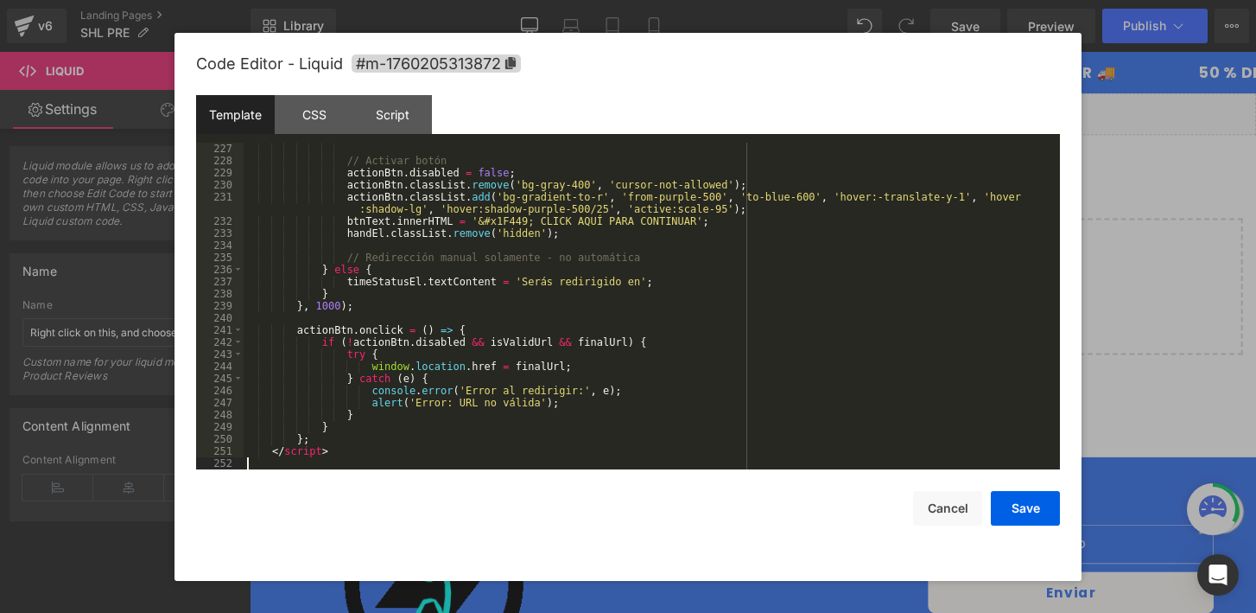
scroll to position [2794, 0]
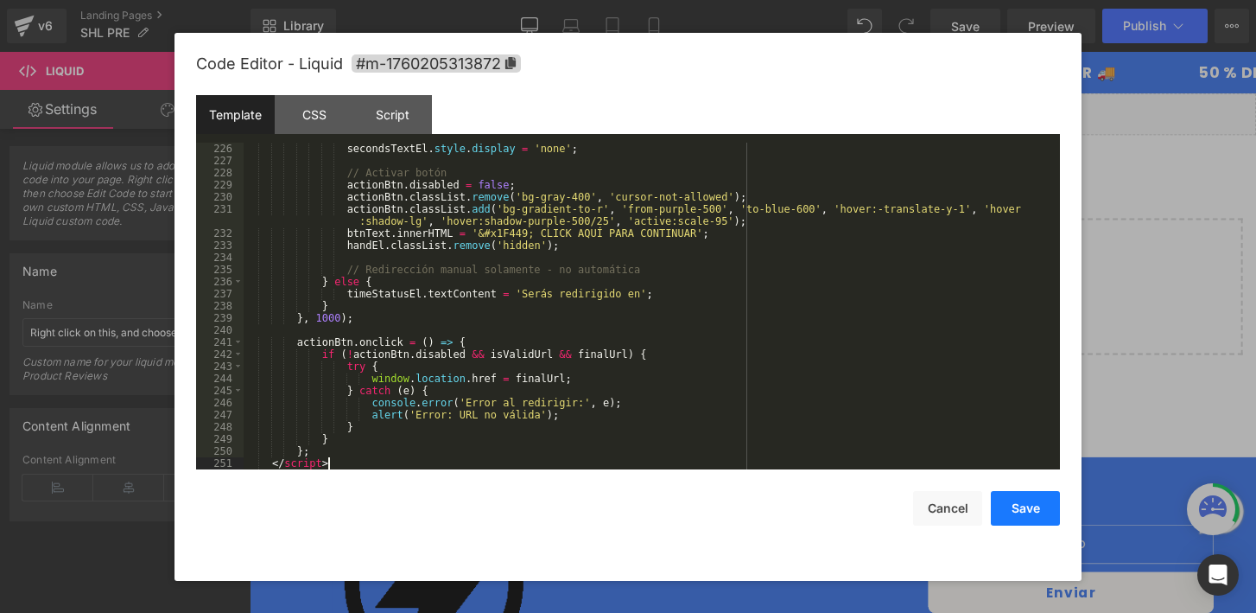
click at [1029, 503] on button "Save" at bounding box center [1025, 508] width 69 height 35
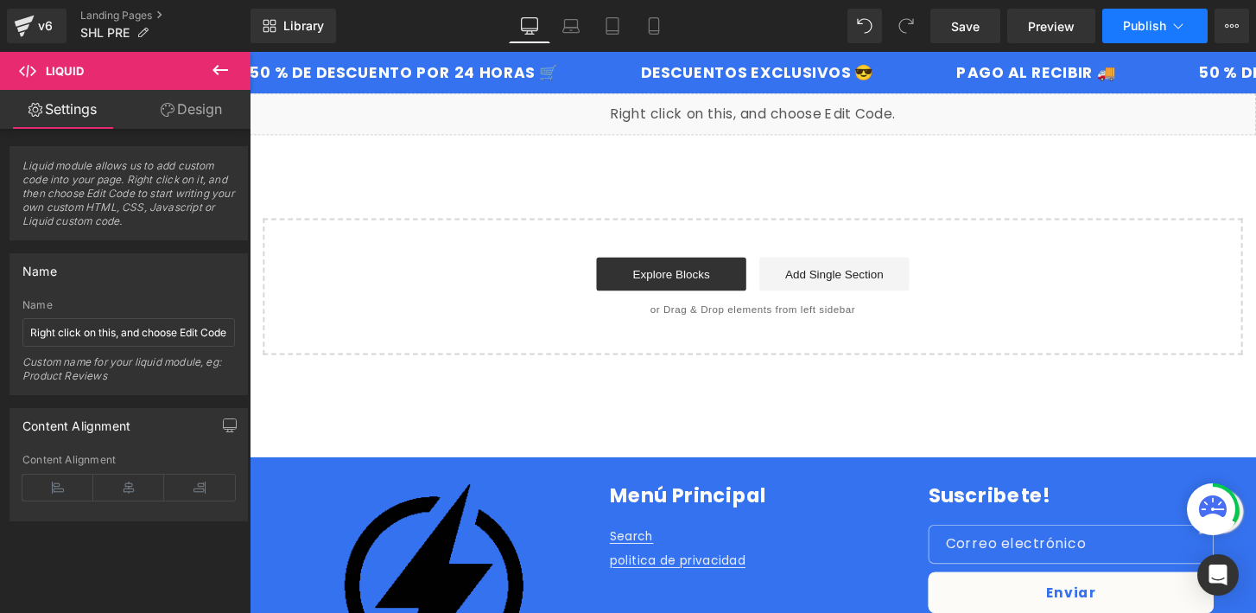
click at [1142, 16] on button "Publish" at bounding box center [1154, 26] width 105 height 35
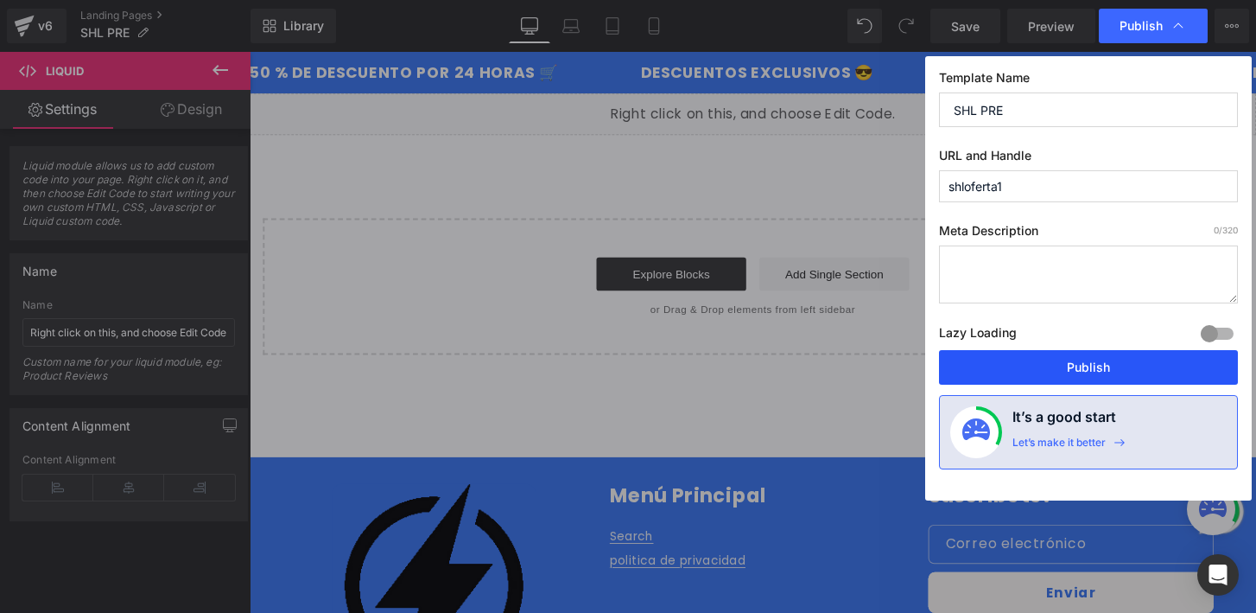
click at [1092, 364] on button "Publish" at bounding box center [1088, 367] width 299 height 35
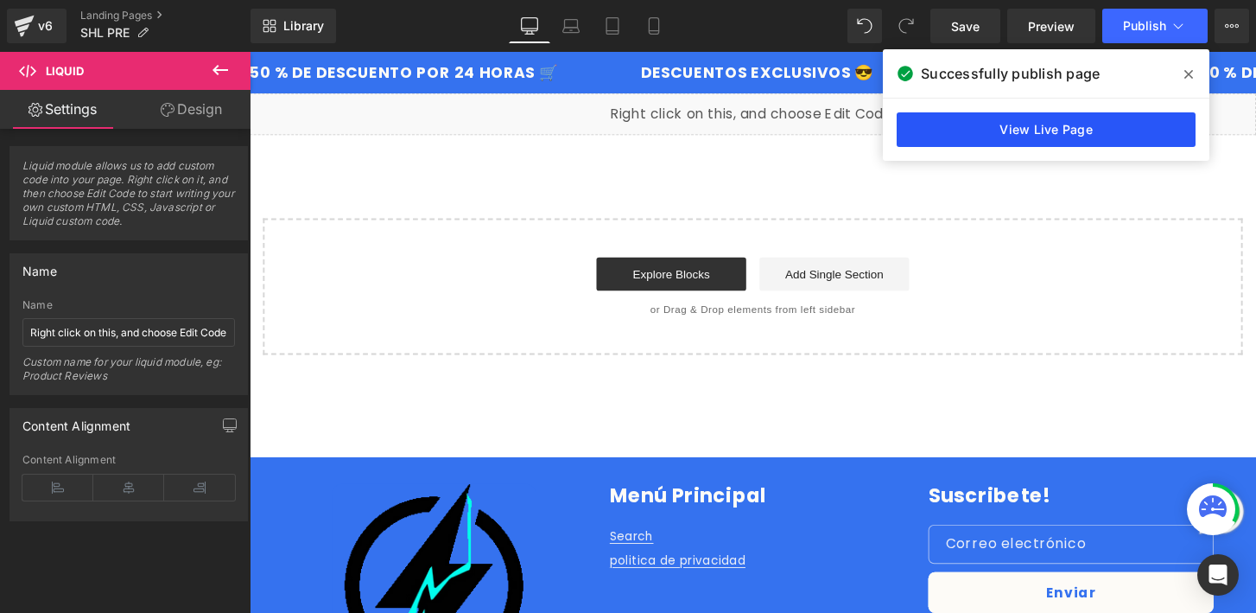
click at [1008, 128] on link "View Live Page" at bounding box center [1046, 129] width 299 height 35
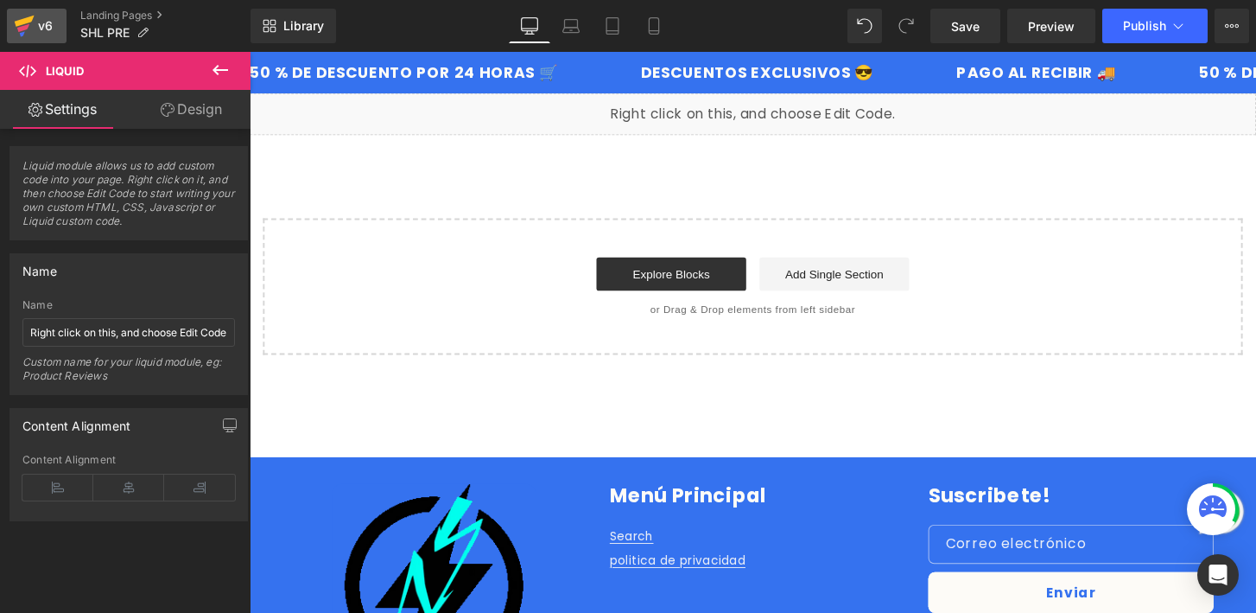
click at [43, 27] on div "v6" at bounding box center [46, 26] width 22 height 22
